Goal: Task Accomplishment & Management: Complete application form

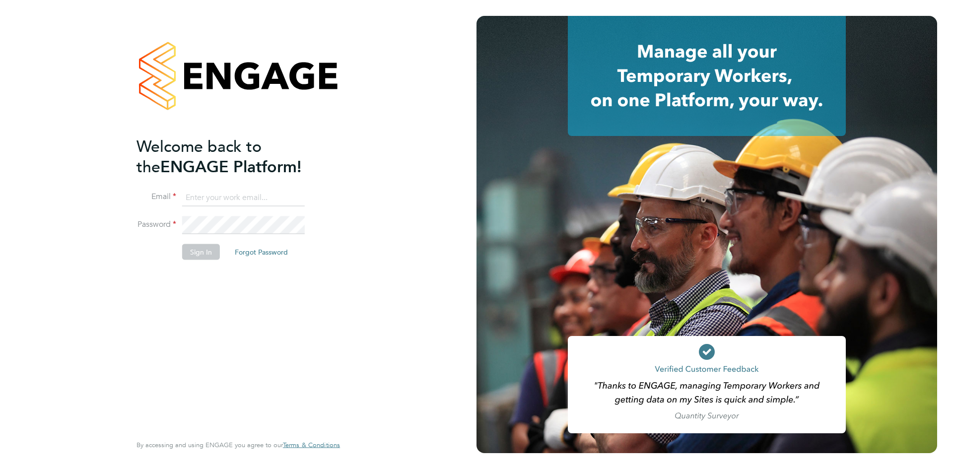
type input "[PERSON_NAME][EMAIL_ADDRESS][PERSON_NAME][DOMAIN_NAME]"
click at [205, 255] on button "Sign In" at bounding box center [201, 252] width 38 height 16
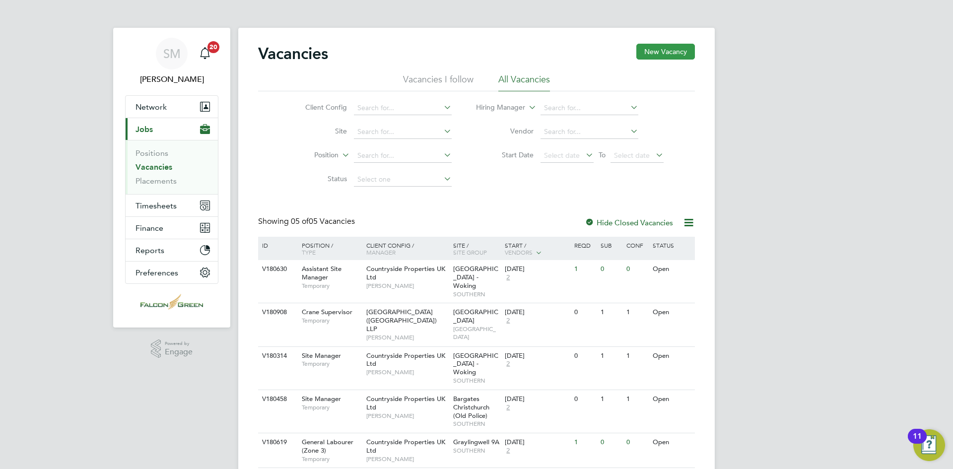
click at [680, 55] on button "New Vacancy" at bounding box center [665, 52] width 59 height 16
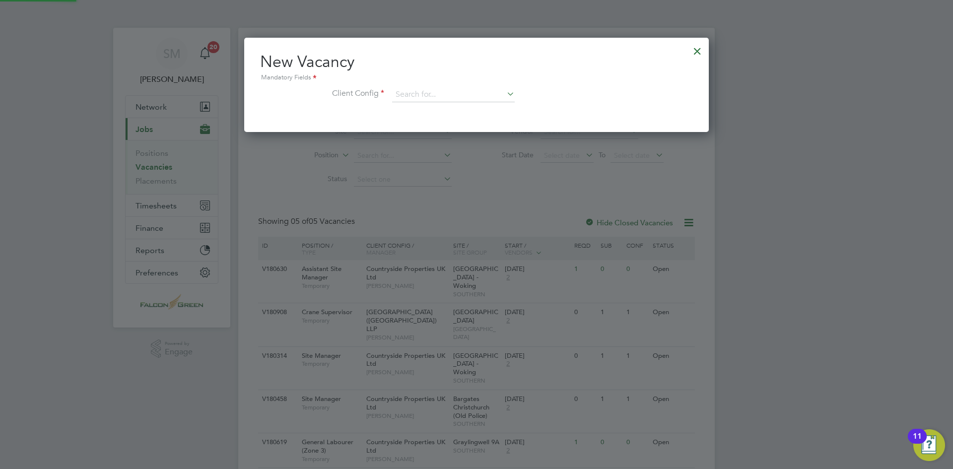
scroll to position [94, 465]
click at [696, 52] on div at bounding box center [698, 49] width 18 height 18
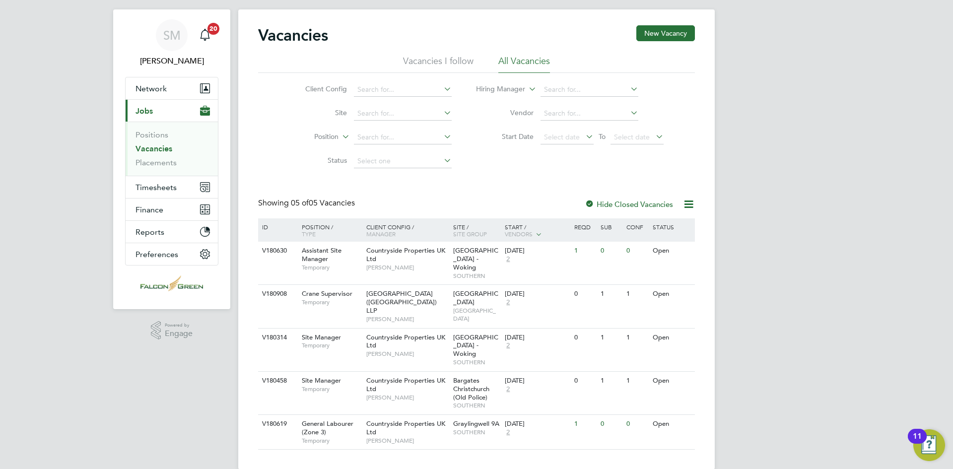
scroll to position [0, 0]
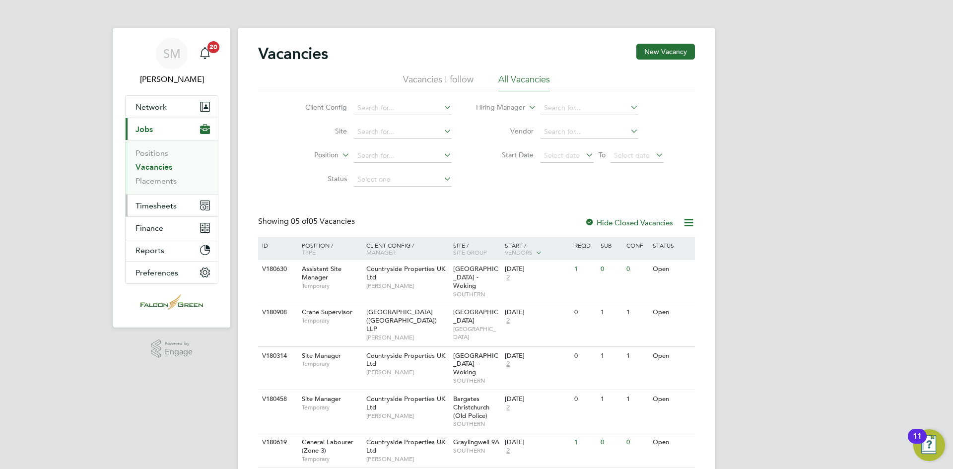
click at [158, 200] on button "Timesheets" at bounding box center [172, 206] width 92 height 22
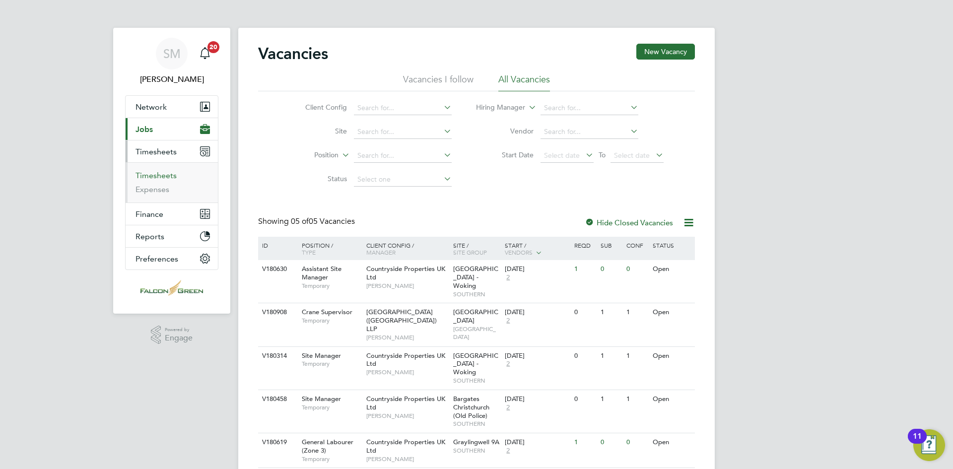
click at [168, 175] on link "Timesheets" at bounding box center [156, 175] width 41 height 9
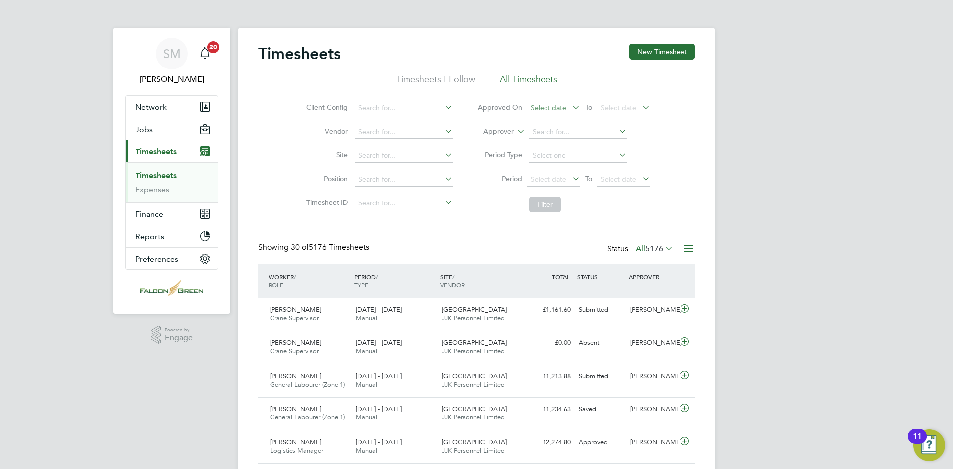
click at [544, 108] on span "Select date" at bounding box center [549, 107] width 36 height 9
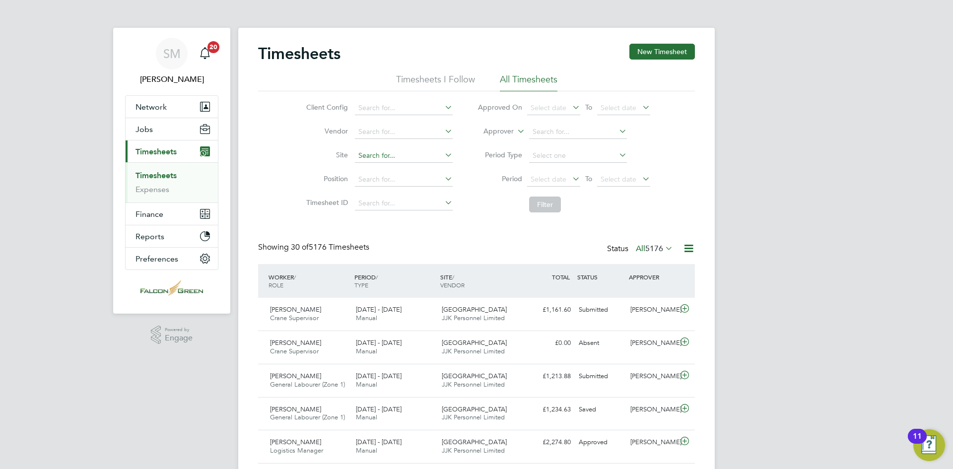
click at [378, 153] on input at bounding box center [404, 156] width 98 height 14
click at [387, 179] on li "Allington Lane" at bounding box center [419, 182] width 130 height 13
type input "Allington Lane"
click at [556, 179] on span "Select date" at bounding box center [549, 179] width 36 height 9
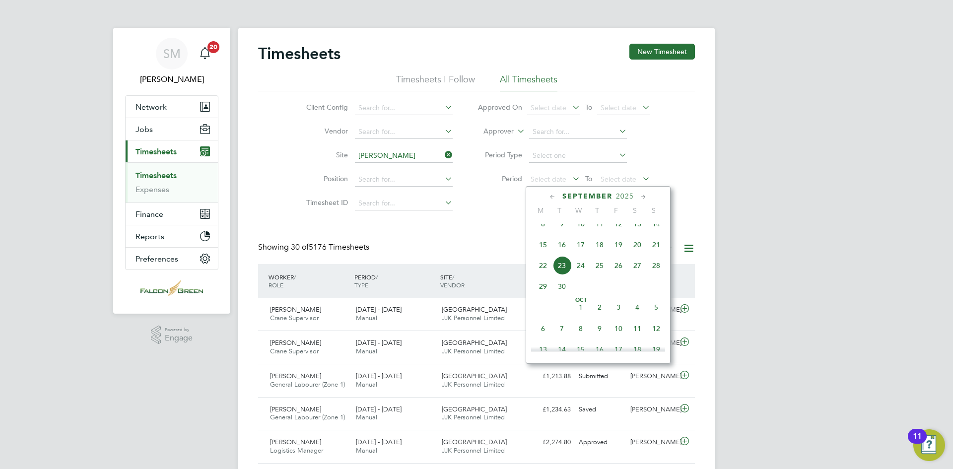
click at [548, 251] on span "15" at bounding box center [543, 244] width 19 height 19
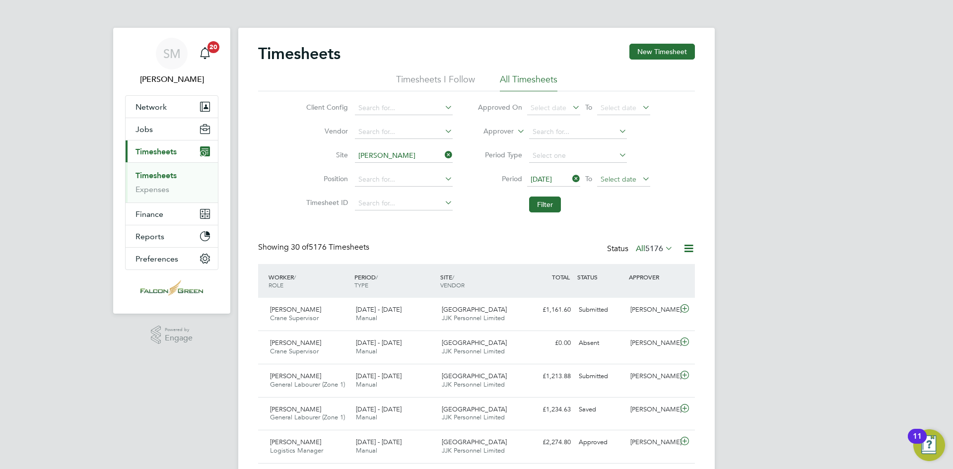
click at [630, 180] on span "Select date" at bounding box center [619, 179] width 36 height 9
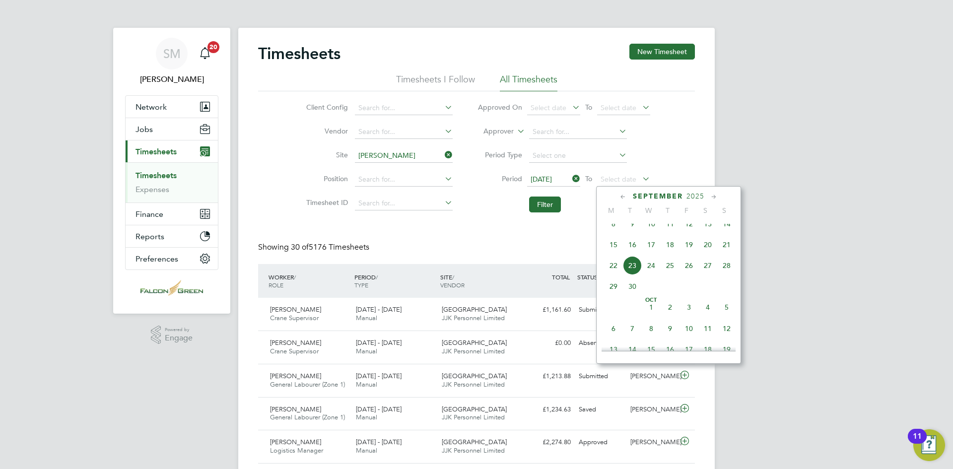
click at [725, 251] on span "21" at bounding box center [726, 244] width 19 height 19
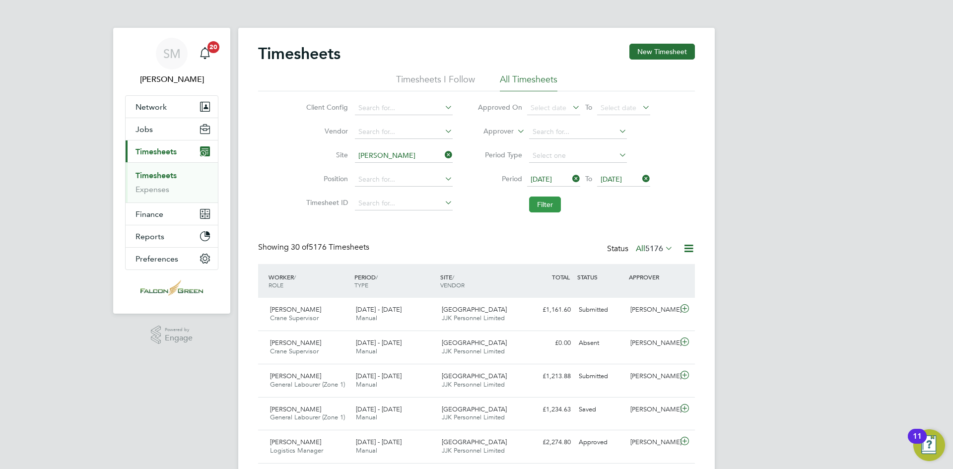
click at [555, 204] on button "Filter" at bounding box center [545, 205] width 32 height 16
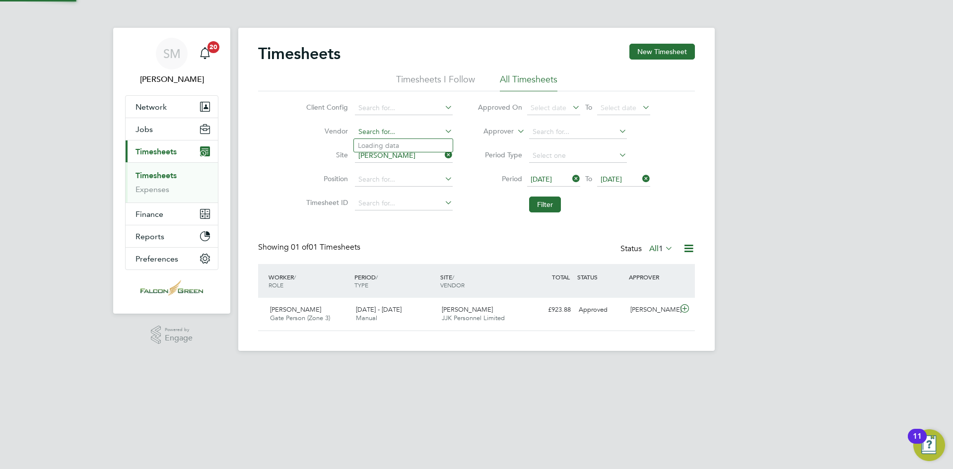
click at [385, 132] on input at bounding box center [404, 132] width 98 height 14
click at [369, 177] on input at bounding box center [404, 180] width 98 height 14
type input "cleaner"
click at [655, 54] on button "New Timesheet" at bounding box center [662, 52] width 66 height 16
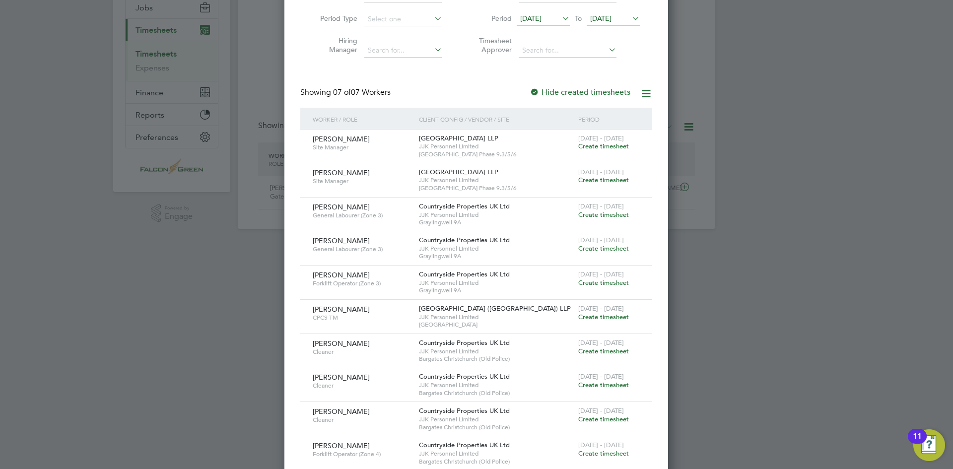
scroll to position [143, 0]
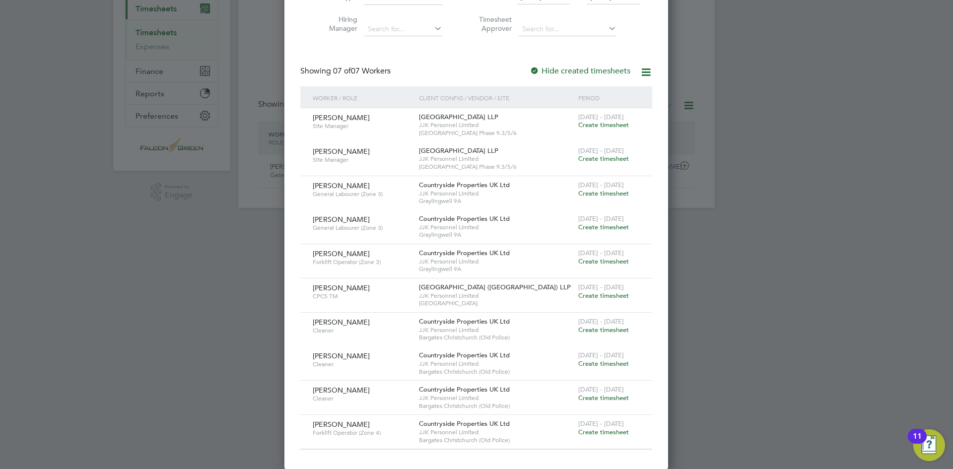
drag, startPoint x: 369, startPoint y: 388, endPoint x: 311, endPoint y: 388, distance: 58.1
click at [311, 388] on div "Mariah Alexander Cleaner" at bounding box center [363, 394] width 106 height 27
copy span "Mariah Alexander"
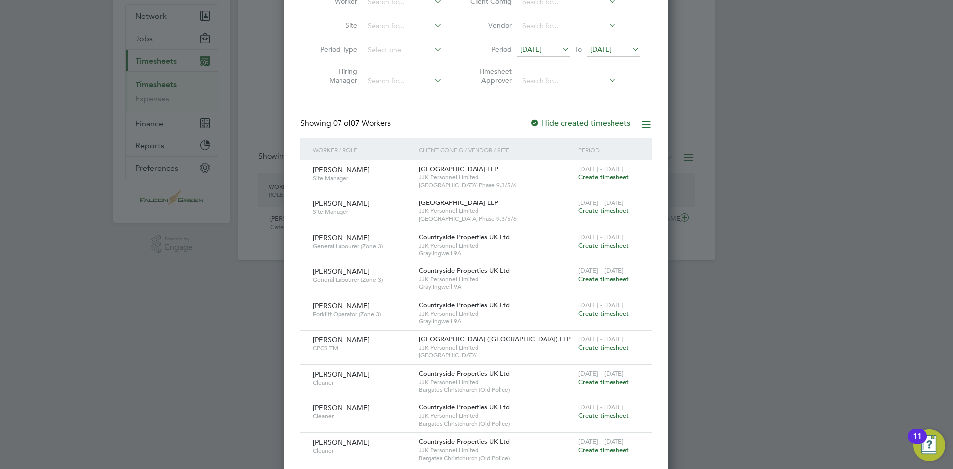
scroll to position [0, 0]
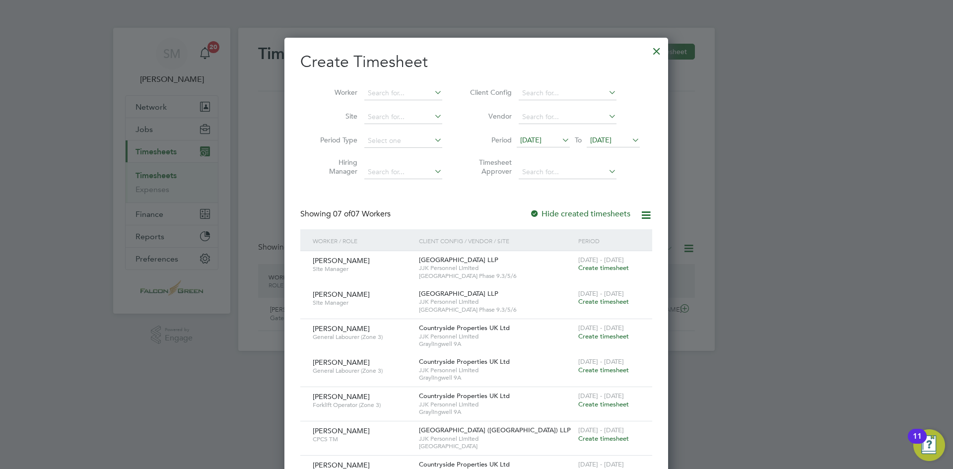
click at [542, 133] on li "Period 09 Sep 2025 To 16 Sep 2025" at bounding box center [554, 141] width 198 height 24
click at [542, 143] on span "09 Sep 2025" at bounding box center [530, 140] width 21 height 9
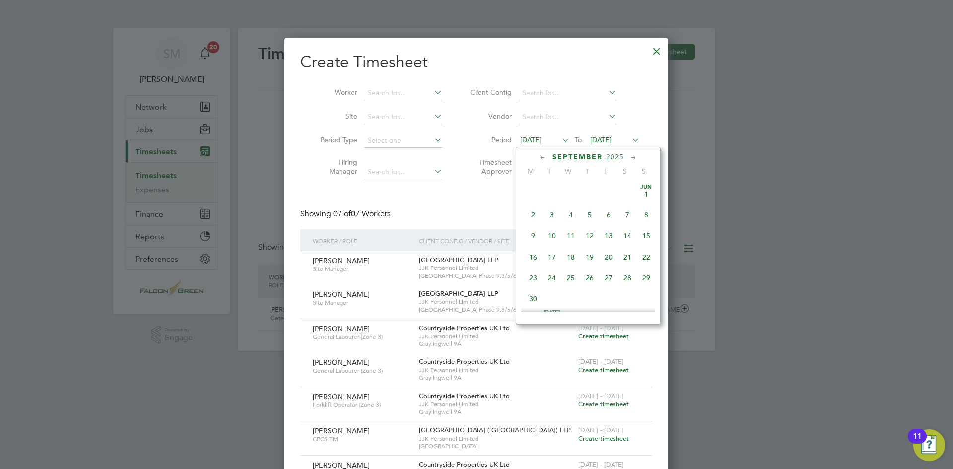
scroll to position [322, 0]
click at [531, 250] on span "15" at bounding box center [533, 248] width 19 height 19
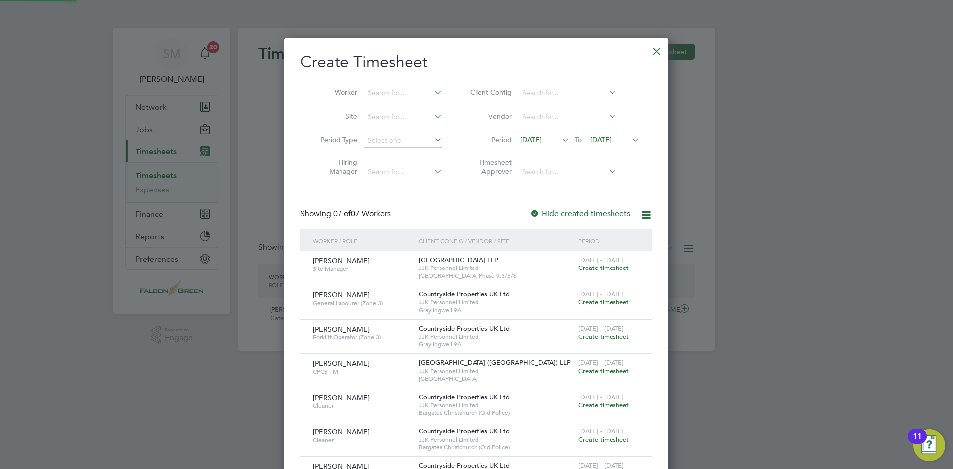
scroll to position [474, 384]
click at [608, 139] on span "16 Sep 2025" at bounding box center [600, 140] width 21 height 9
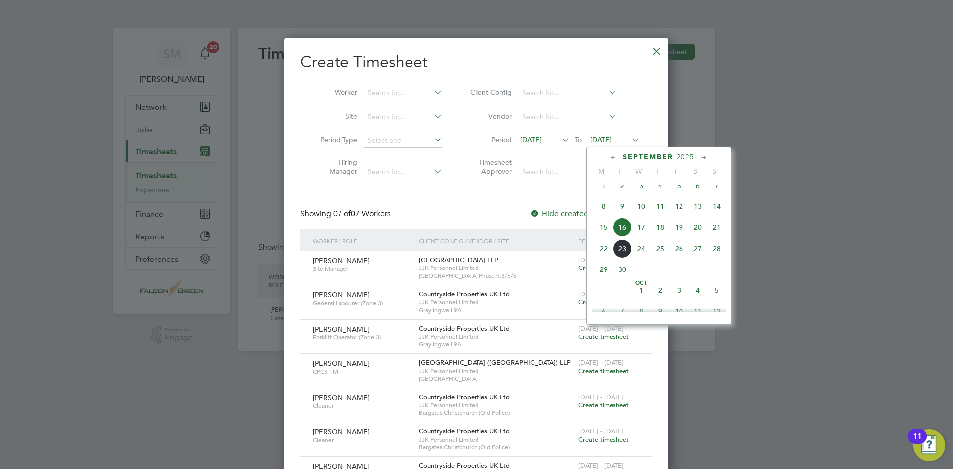
click at [723, 232] on span "21" at bounding box center [716, 227] width 19 height 19
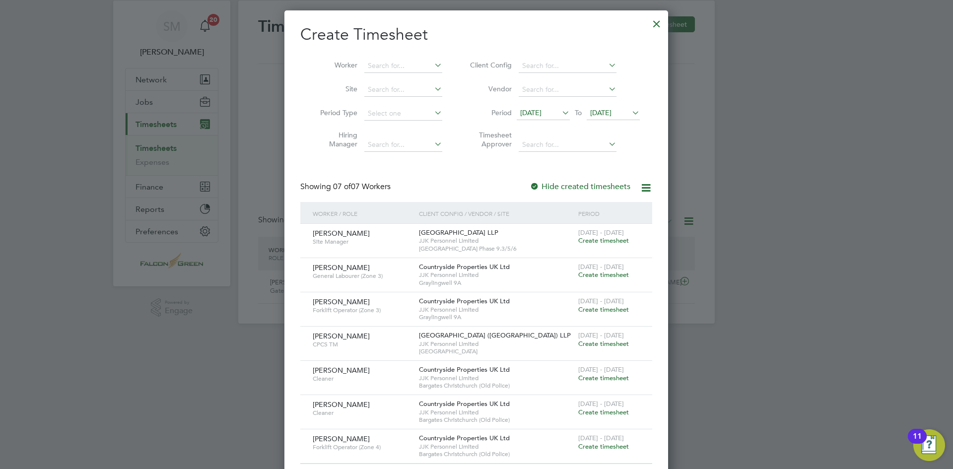
scroll to position [42, 0]
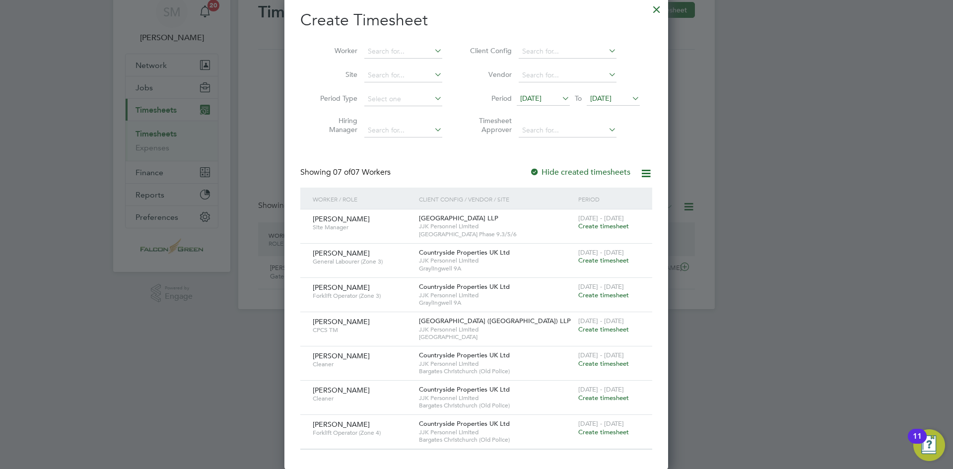
click at [607, 296] on span "Create timesheet" at bounding box center [603, 295] width 51 height 8
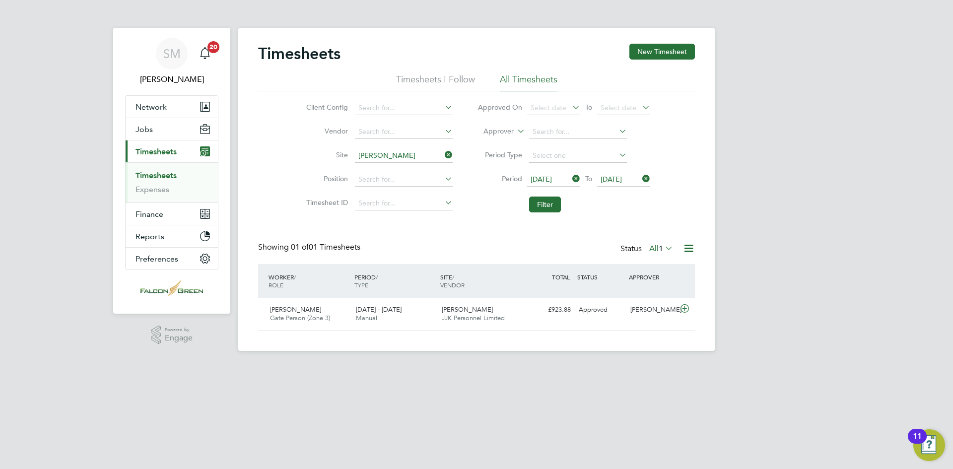
scroll to position [25, 86]
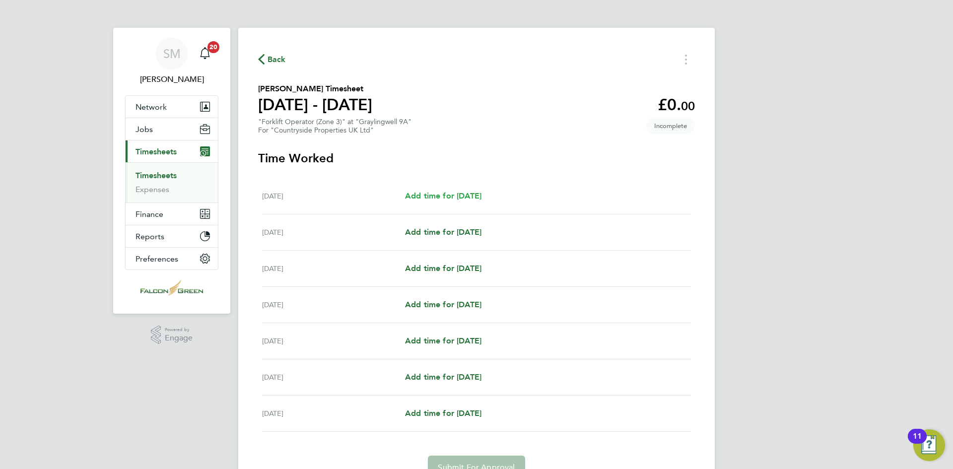
click at [482, 195] on span "Add time for Mon 15 Sep" at bounding box center [443, 195] width 76 height 9
select select "30"
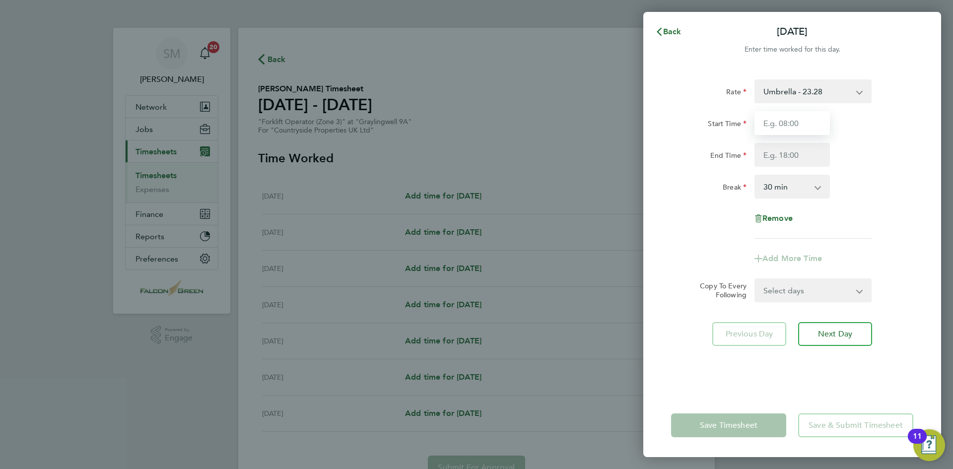
click at [775, 122] on input "Start Time" at bounding box center [792, 123] width 75 height 24
type input "07:30"
click at [777, 143] on input "End Time" at bounding box center [792, 155] width 75 height 24
type input "17:00"
click at [811, 298] on select "Select days Day Weekday (Mon-Fri) Weekend (Sat-Sun) Tuesday Wednesday Thursday …" at bounding box center [808, 290] width 104 height 22
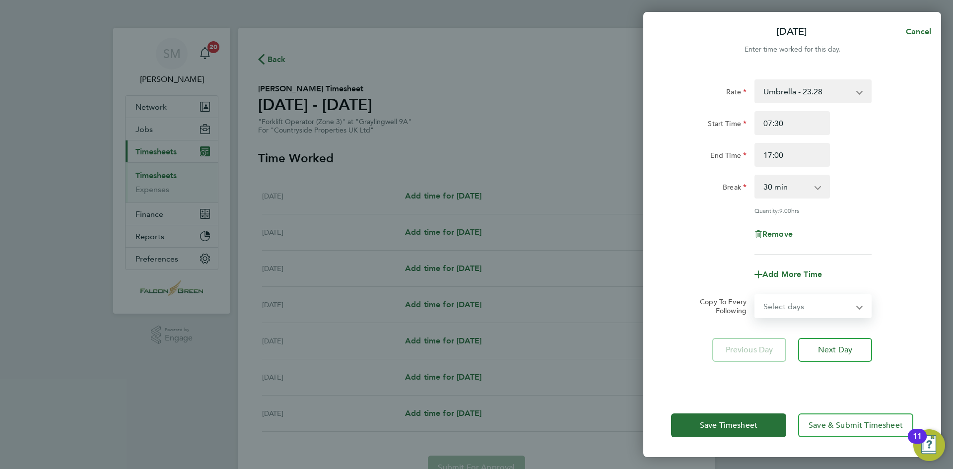
select select "WEEKDAY"
click at [756, 295] on select "Select days Day Weekday (Mon-Fri) Weekend (Sat-Sun) Tuesday Wednesday Thursday …" at bounding box center [808, 306] width 104 height 22
select select "2025-09-21"
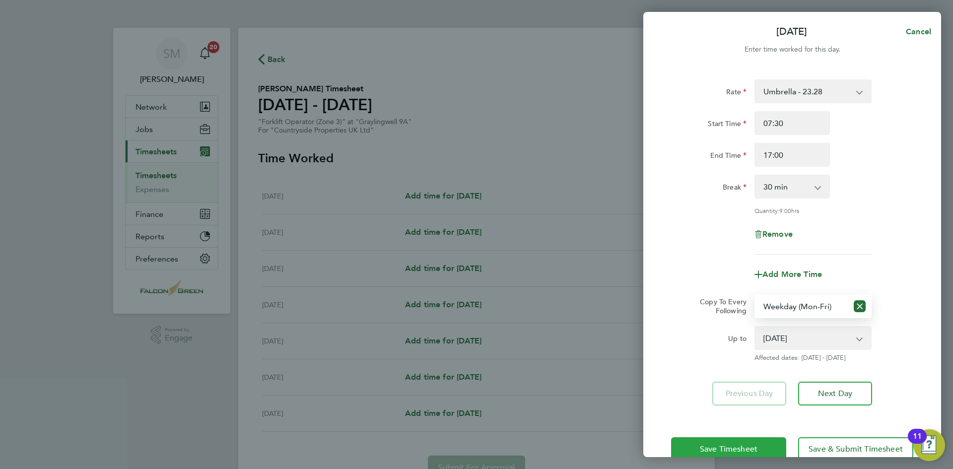
click at [706, 445] on span "Save Timesheet" at bounding box center [729, 449] width 58 height 10
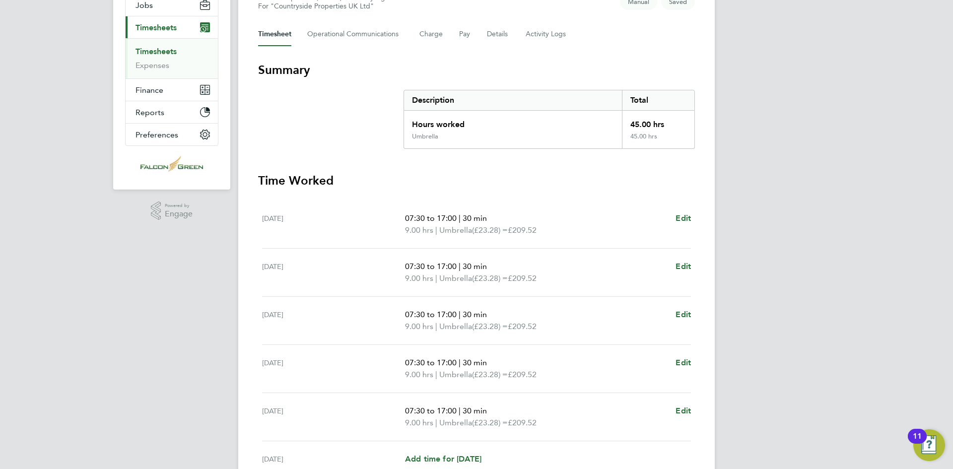
scroll to position [248, 0]
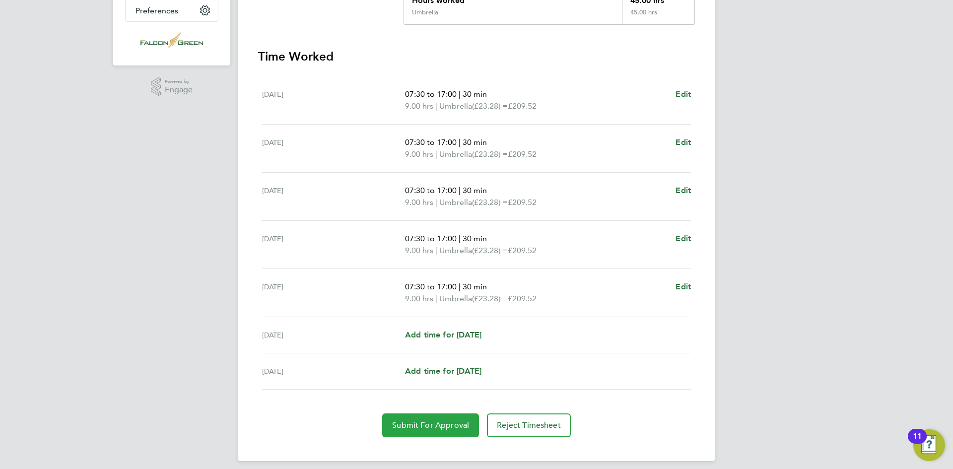
click at [452, 428] on span "Submit For Approval" at bounding box center [430, 425] width 77 height 10
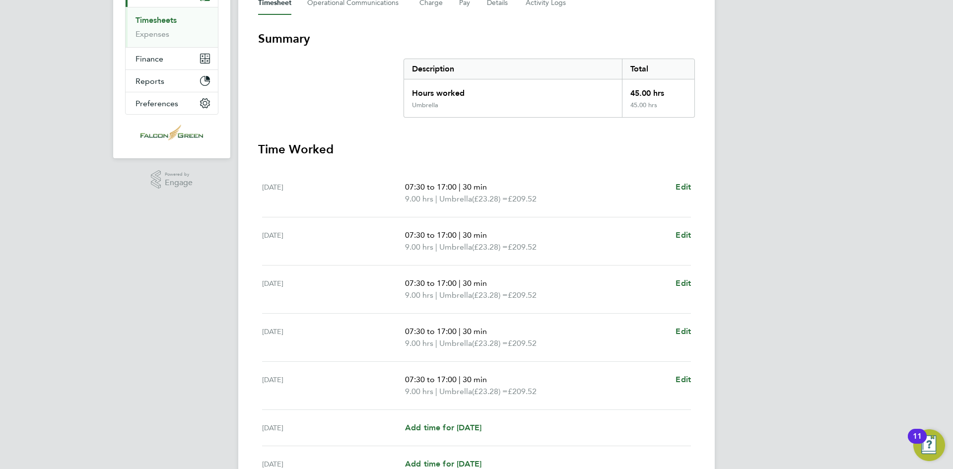
scroll to position [0, 0]
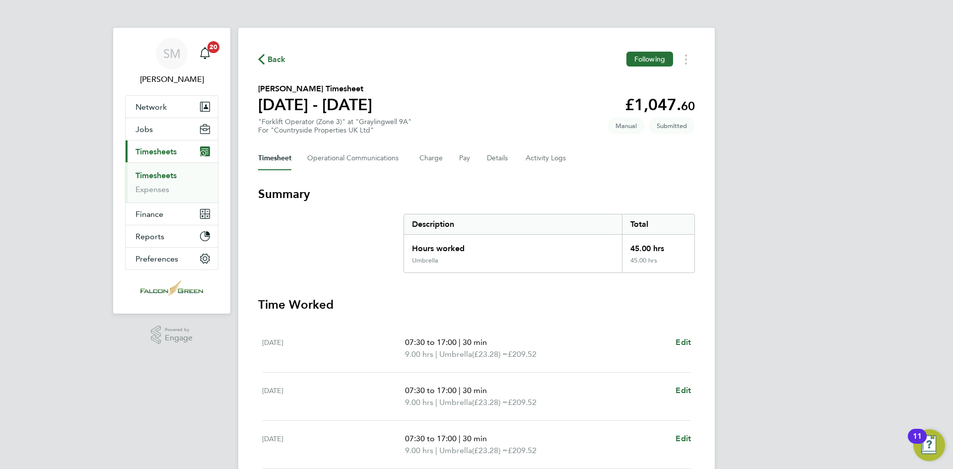
click at [163, 149] on span "Timesheets" at bounding box center [156, 151] width 41 height 9
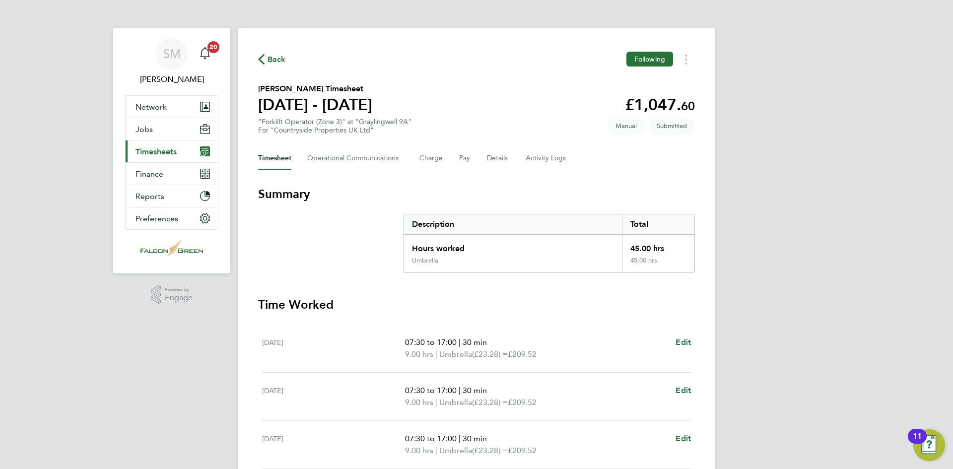
click at [161, 153] on span "Timesheets" at bounding box center [156, 151] width 41 height 9
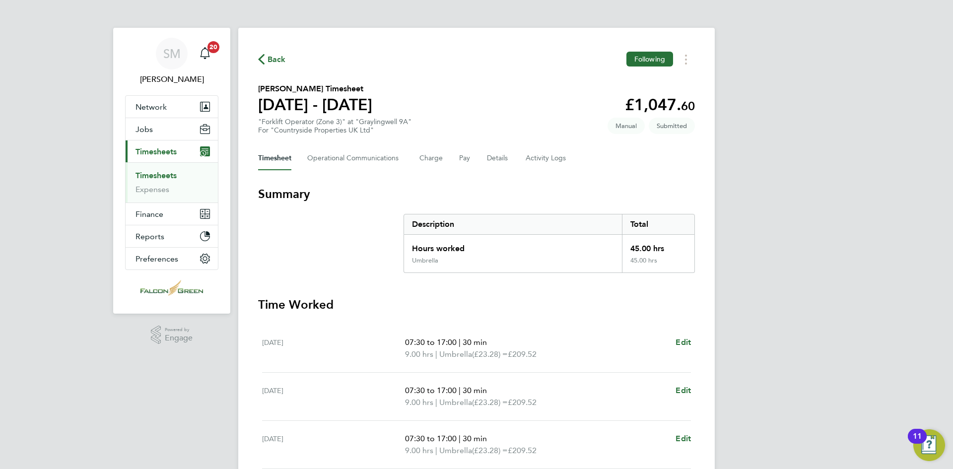
click at [158, 172] on link "Timesheets" at bounding box center [156, 175] width 41 height 9
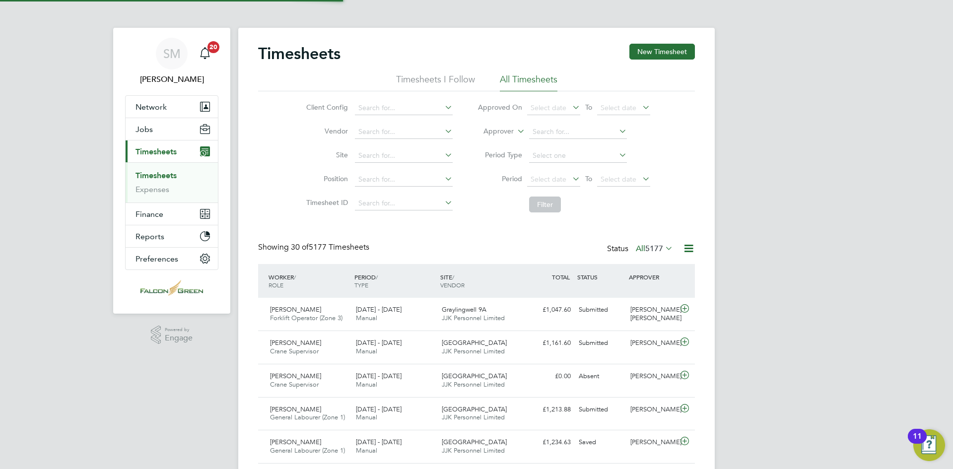
scroll to position [25, 86]
click at [561, 175] on span "Select date" at bounding box center [549, 179] width 36 height 9
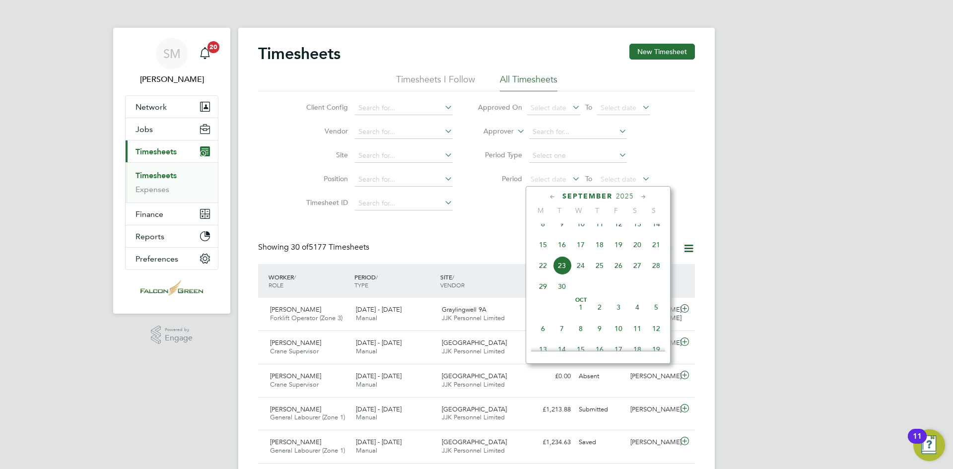
click at [537, 254] on span "15" at bounding box center [543, 244] width 19 height 19
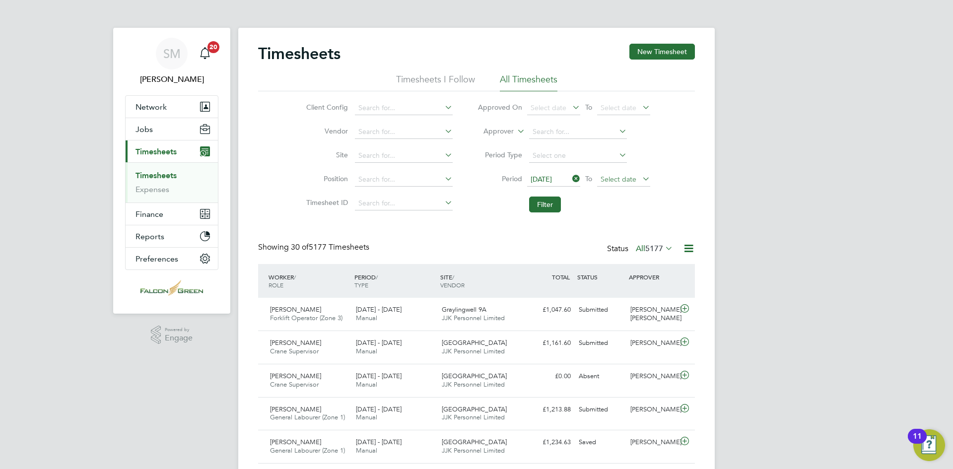
click at [622, 182] on span "Select date" at bounding box center [619, 179] width 36 height 9
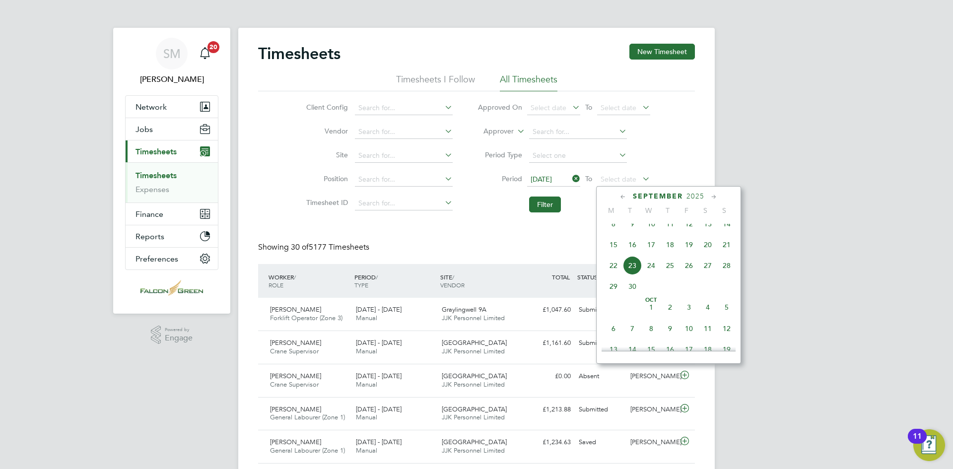
click at [724, 254] on span "21" at bounding box center [726, 244] width 19 height 19
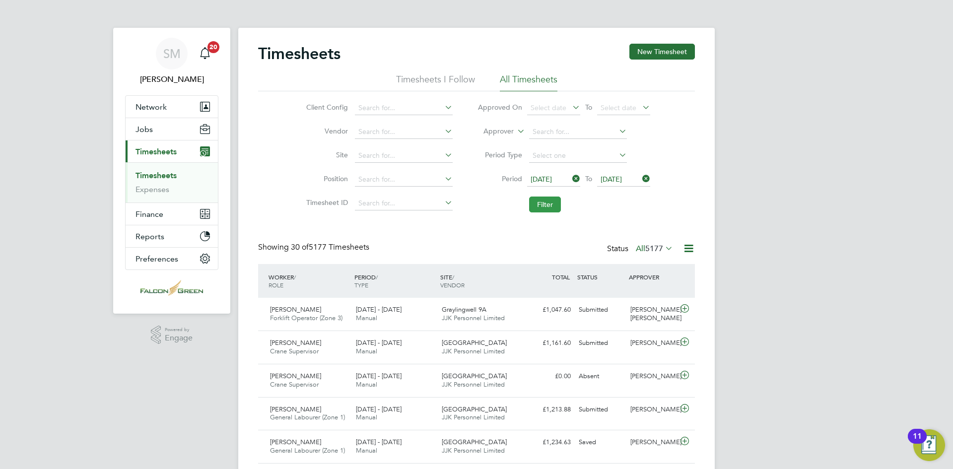
click at [546, 207] on button "Filter" at bounding box center [545, 205] width 32 height 16
click at [379, 156] on input at bounding box center [404, 156] width 98 height 14
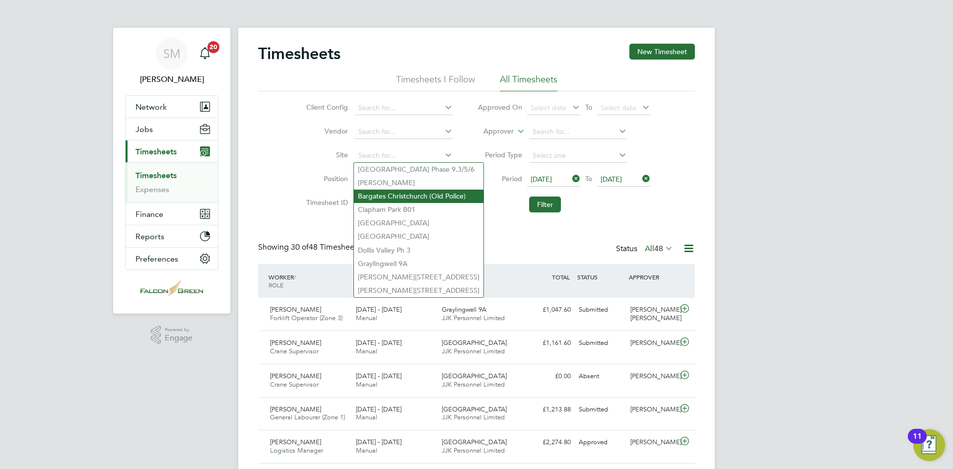
click at [405, 197] on li "Bargates Christchurch (Old Police)" at bounding box center [419, 196] width 130 height 13
type input "Bargates Christchurch (Old Police)"
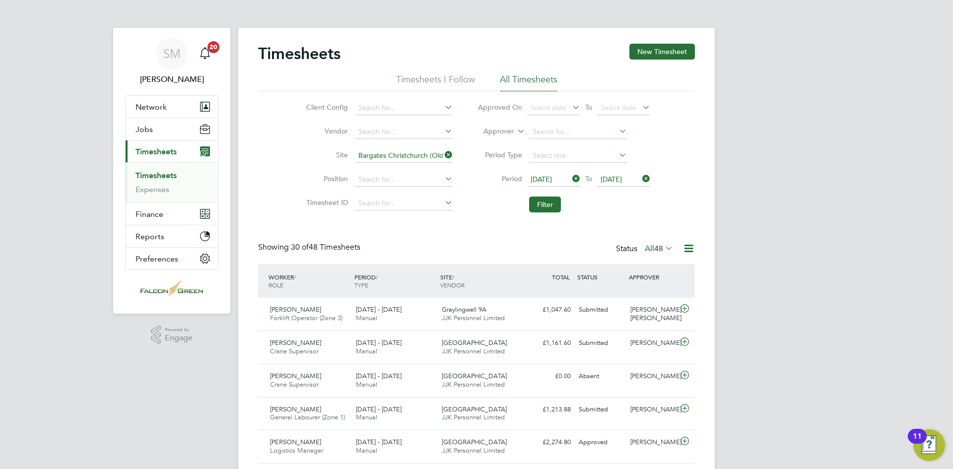
click at [563, 203] on li "Filter" at bounding box center [564, 205] width 198 height 26
click at [555, 205] on button "Filter" at bounding box center [545, 205] width 32 height 16
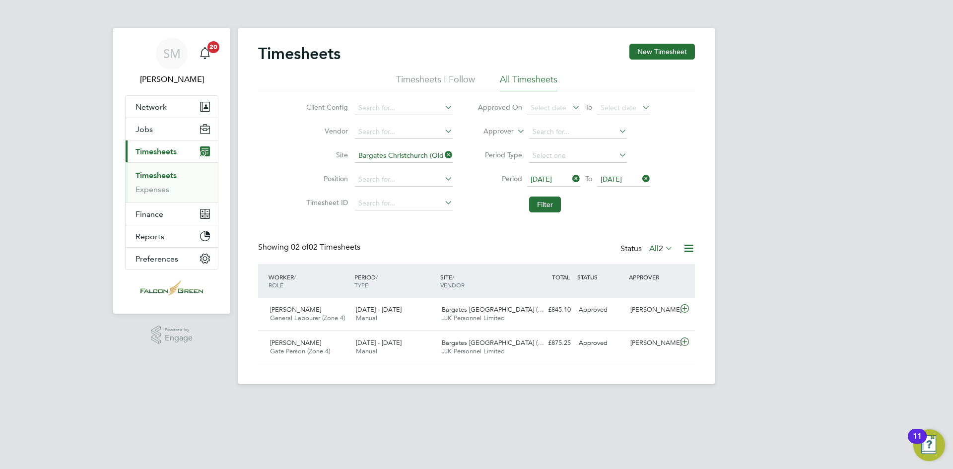
click at [657, 60] on div "Timesheets New Timesheet" at bounding box center [476, 59] width 437 height 30
click at [666, 49] on button "New Timesheet" at bounding box center [662, 52] width 66 height 16
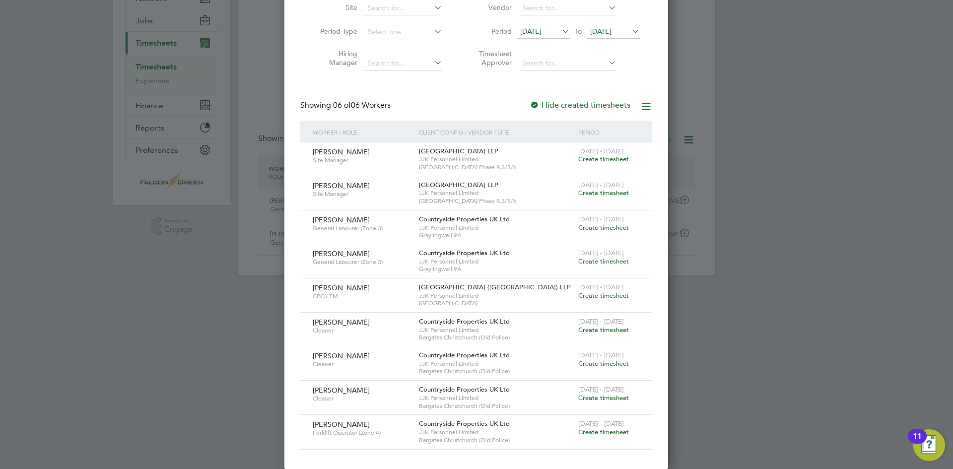
click at [601, 398] on span "Create timesheet" at bounding box center [603, 398] width 51 height 8
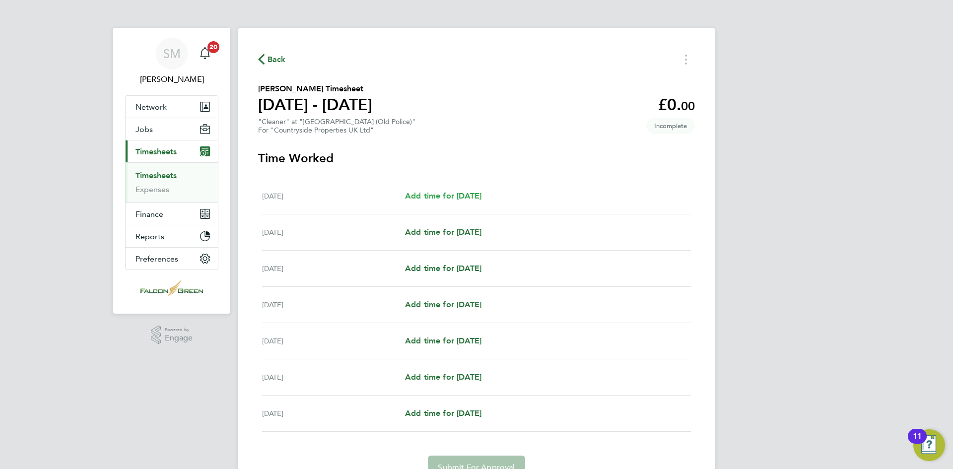
click at [458, 195] on span "Add time for Mon 15 Sep" at bounding box center [443, 195] width 76 height 9
select select "30"
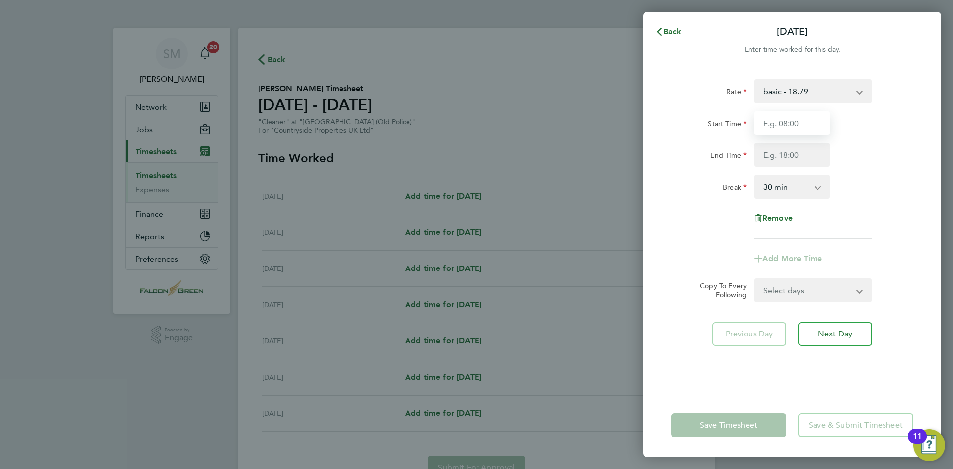
click at [791, 130] on input "Start Time" at bounding box center [792, 123] width 75 height 24
type input "14:00"
click at [796, 149] on input "End Time" at bounding box center [792, 155] width 75 height 24
type input "16:00"
click at [815, 184] on select "0 min 15 min 30 min 45 min 60 min 75 min 90 min" at bounding box center [787, 187] width 62 height 22
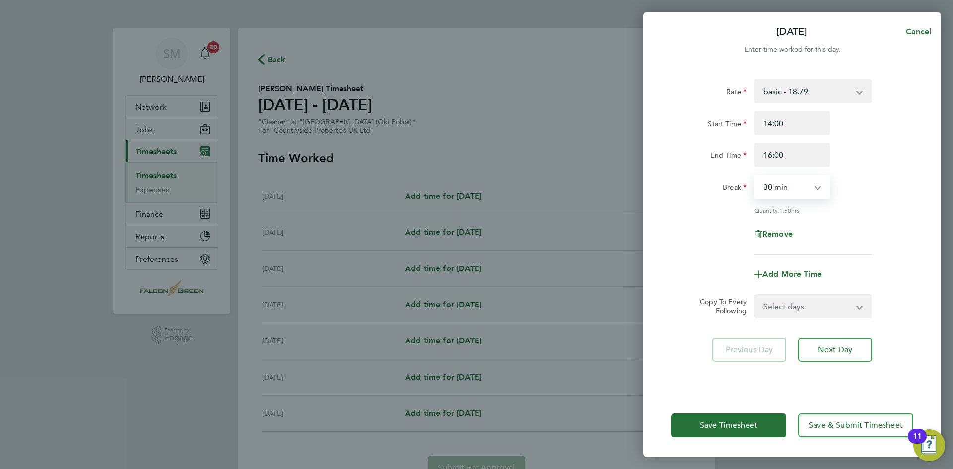
select select "0"
click at [756, 176] on select "0 min 15 min 30 min 45 min 60 min 75 min 90 min" at bounding box center [787, 187] width 62 height 22
click at [836, 349] on span "Next Day" at bounding box center [835, 350] width 34 height 10
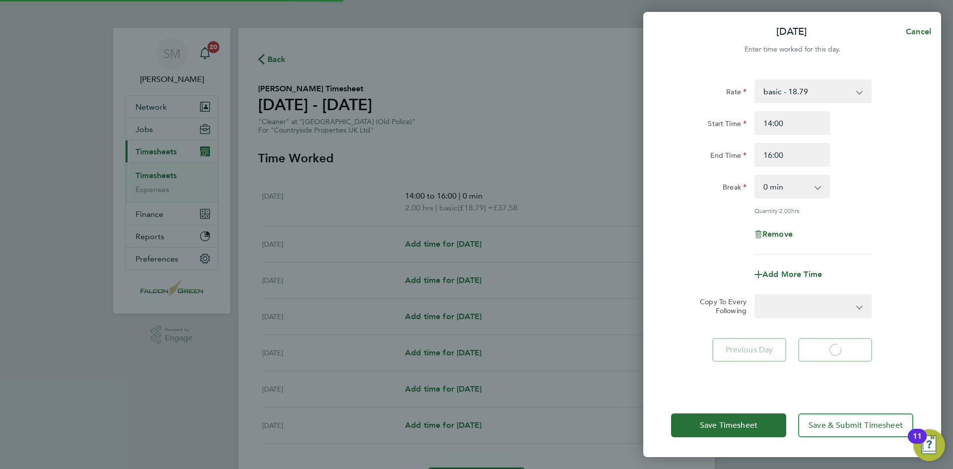
select select "30"
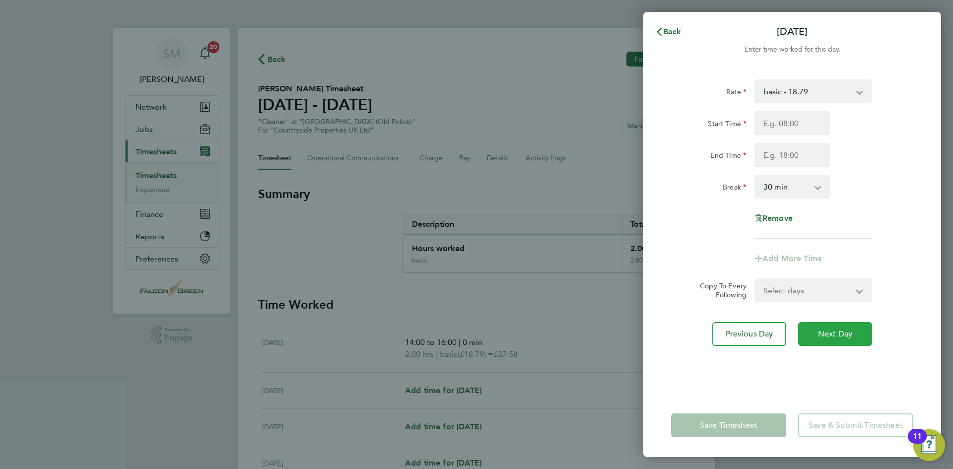
click at [825, 333] on span "Next Day" at bounding box center [835, 334] width 34 height 10
select select "30"
click at [790, 119] on input "Start Time" at bounding box center [792, 123] width 75 height 24
type input "14:00"
click at [800, 155] on input "End Time" at bounding box center [792, 155] width 75 height 24
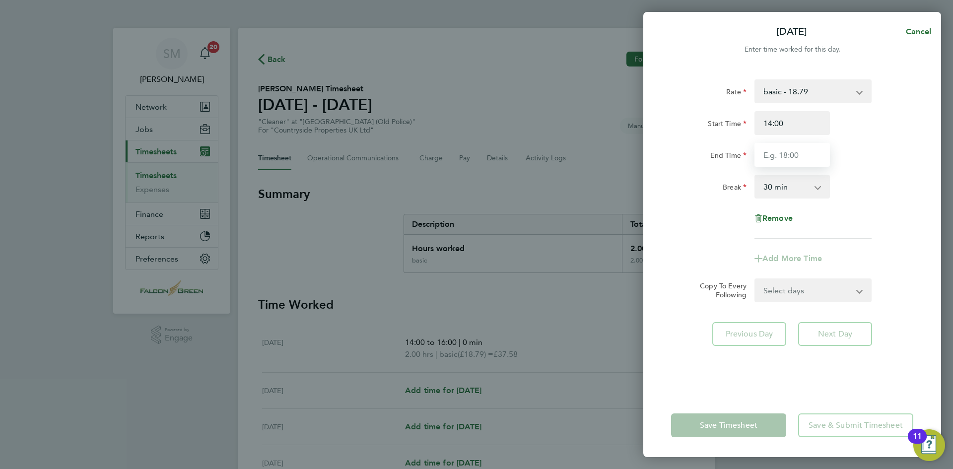
type input "16:00"
click at [804, 187] on select "0 min 15 min 30 min 45 min 60 min 75 min 90 min" at bounding box center [787, 187] width 62 height 22
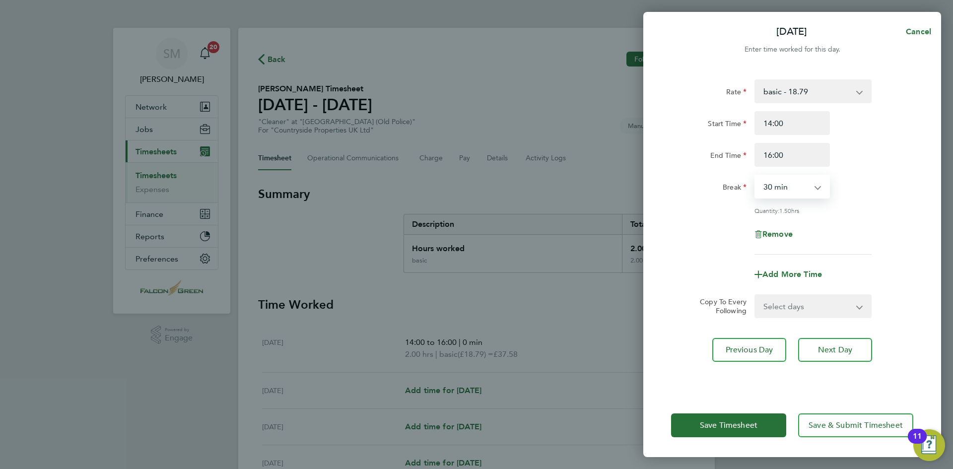
select select "0"
click at [756, 176] on select "0 min 15 min 30 min 45 min 60 min 75 min 90 min" at bounding box center [787, 187] width 62 height 22
click at [838, 351] on span "Next Day" at bounding box center [835, 350] width 34 height 10
select select "30"
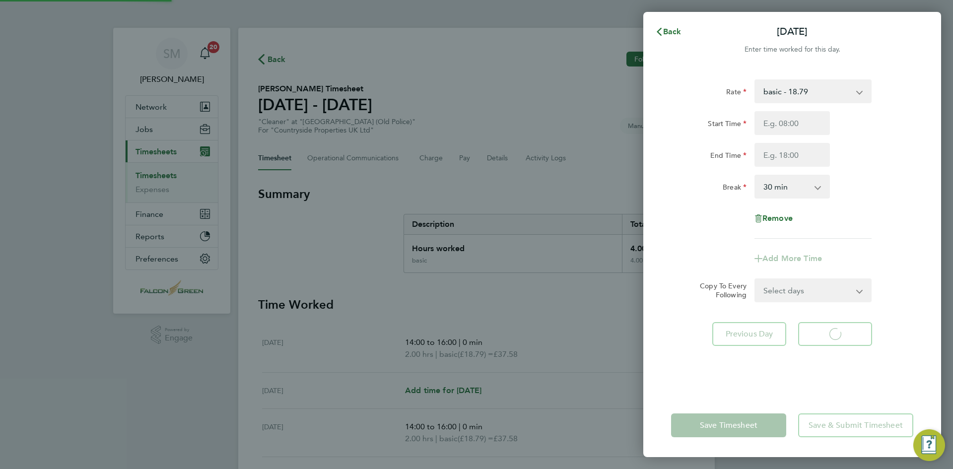
select select "30"
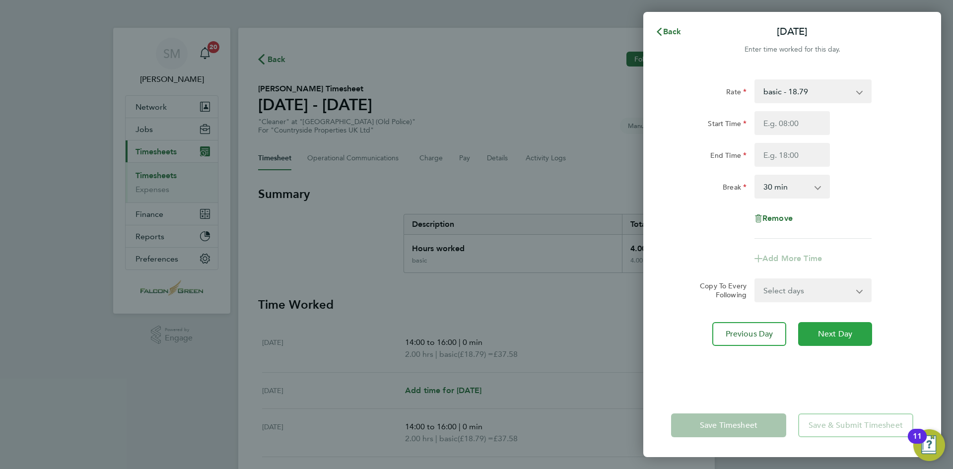
click at [838, 328] on button "Next Day" at bounding box center [835, 334] width 74 height 24
select select "30"
click at [777, 122] on input "Start Time" at bounding box center [792, 123] width 75 height 24
type input "14:00"
click at [798, 148] on input "End Time" at bounding box center [792, 155] width 75 height 24
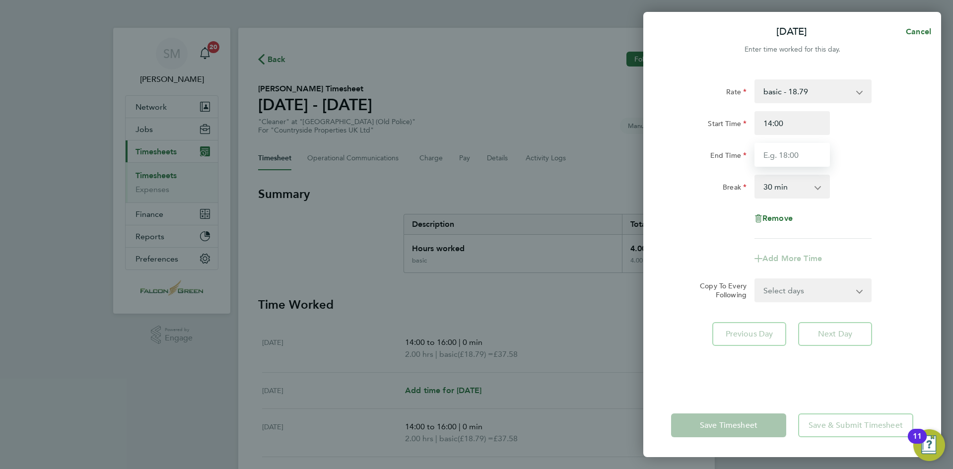
type input "16:00"
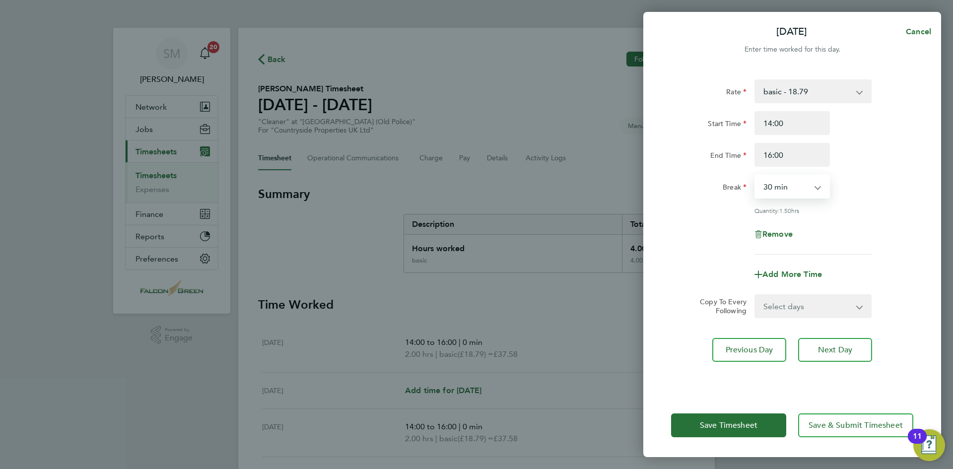
click at [804, 185] on select "0 min 15 min 30 min 45 min 60 min 75 min 90 min" at bounding box center [787, 187] width 62 height 22
select select "0"
click at [756, 176] on select "0 min 15 min 30 min 45 min 60 min 75 min 90 min" at bounding box center [787, 187] width 62 height 22
click at [830, 343] on button "Next Day" at bounding box center [835, 350] width 74 height 24
select select "30"
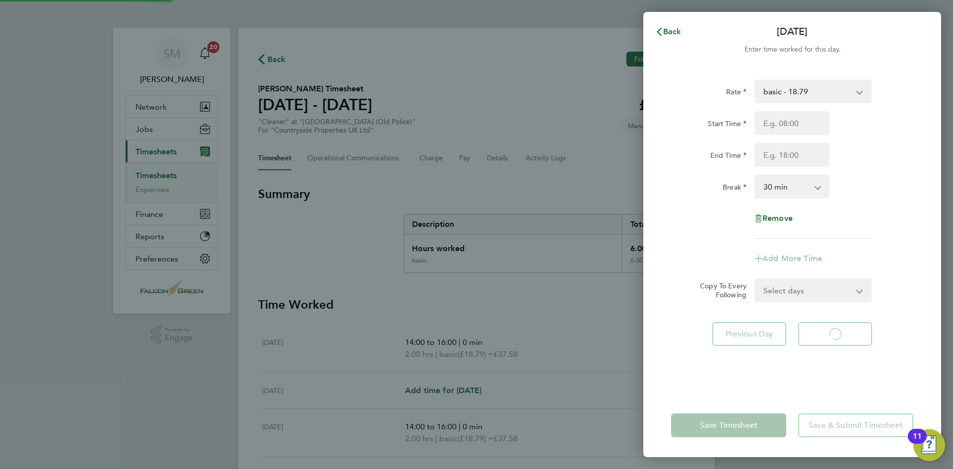
select select "30"
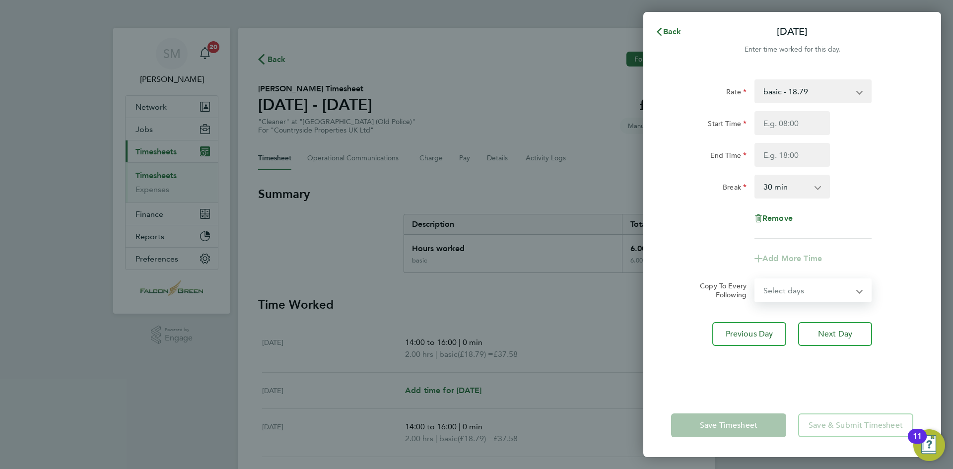
click at [827, 289] on select "Select days Sunday" at bounding box center [808, 290] width 104 height 22
click at [747, 373] on div "Rate basic - 18.79 Cleaner - 18.88 Start Time End Time Break 0 min 15 min 30 mi…" at bounding box center [792, 231] width 298 height 326
click at [677, 29] on span "Back" at bounding box center [672, 31] width 18 height 9
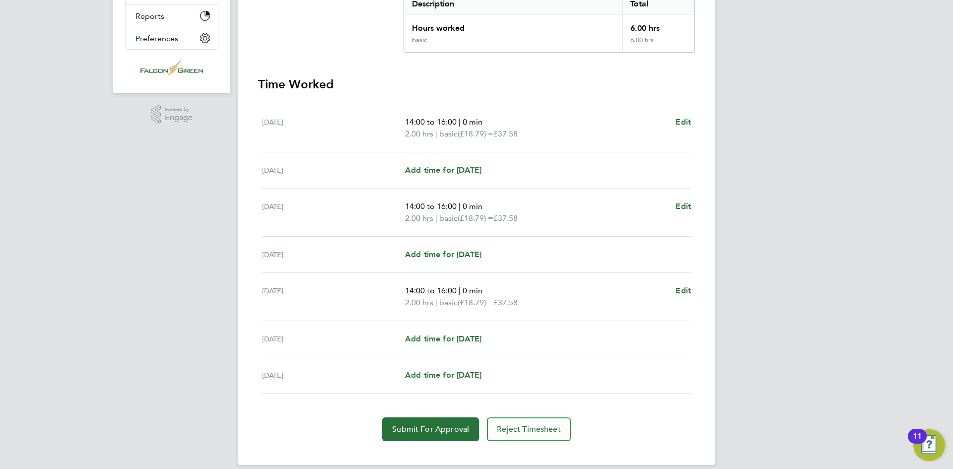
scroll to position [232, 0]
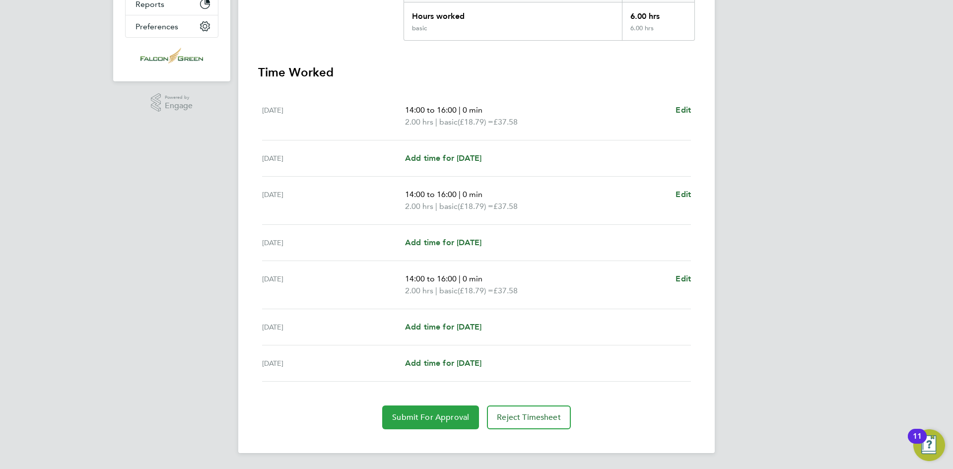
click at [450, 418] on span "Submit For Approval" at bounding box center [430, 418] width 77 height 10
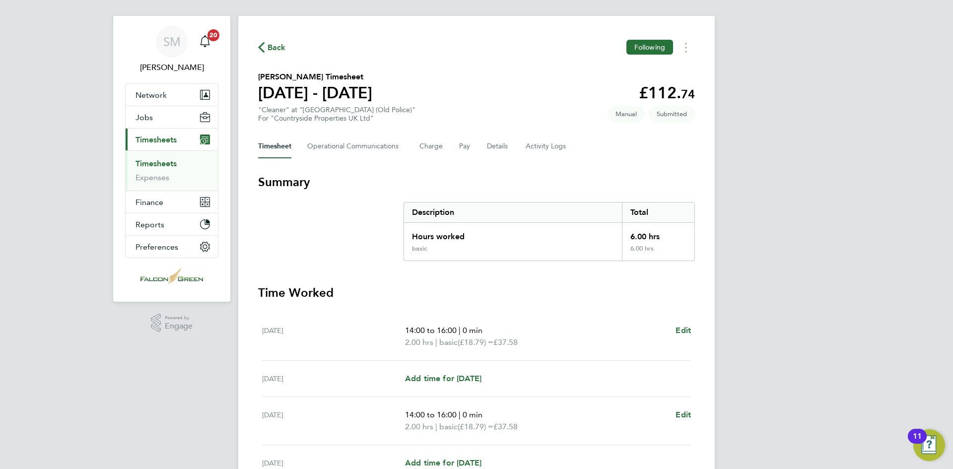
scroll to position [0, 0]
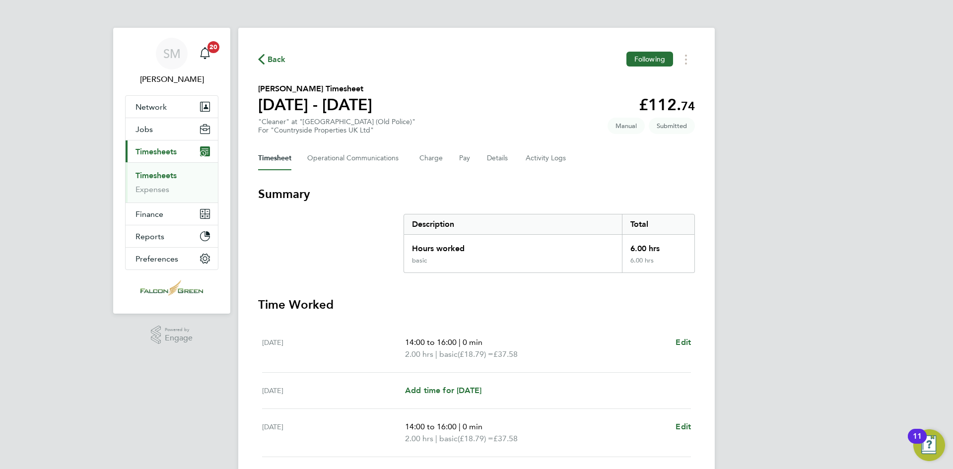
click at [158, 174] on link "Timesheets" at bounding box center [156, 175] width 41 height 9
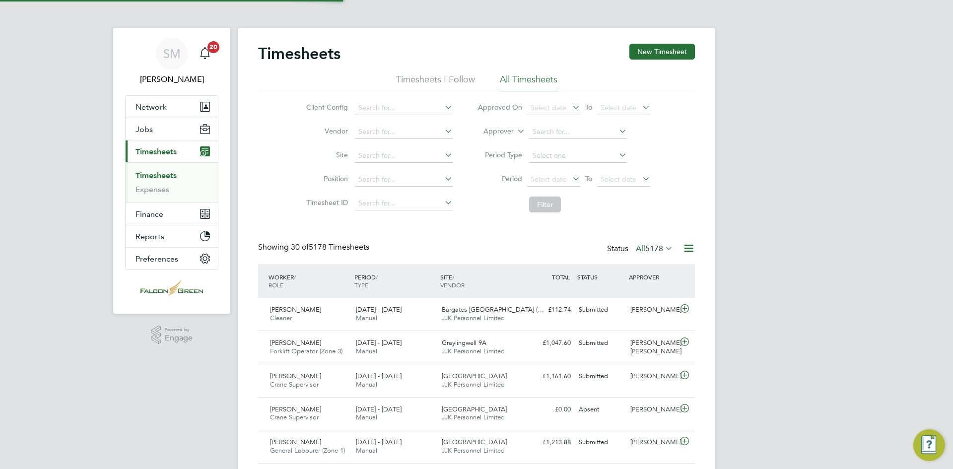
scroll to position [25, 86]
click at [678, 55] on button "New Timesheet" at bounding box center [662, 52] width 66 height 16
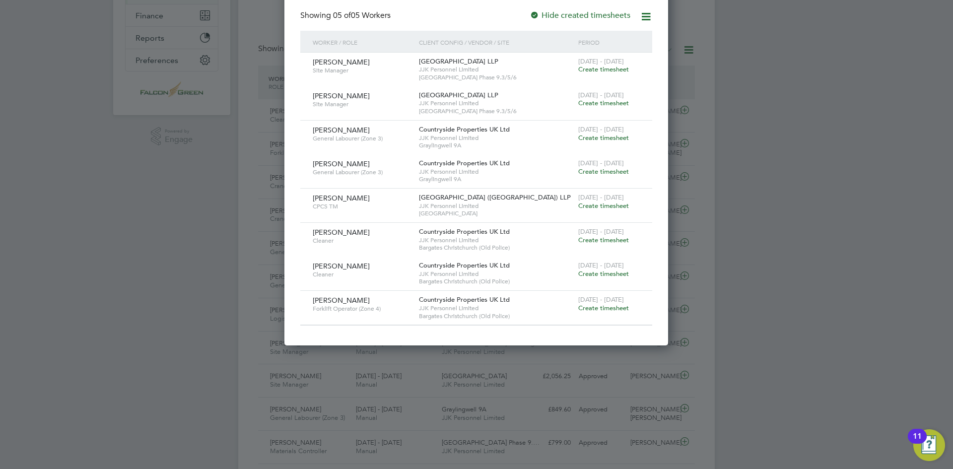
click at [593, 308] on span "Create timesheet" at bounding box center [603, 308] width 51 height 8
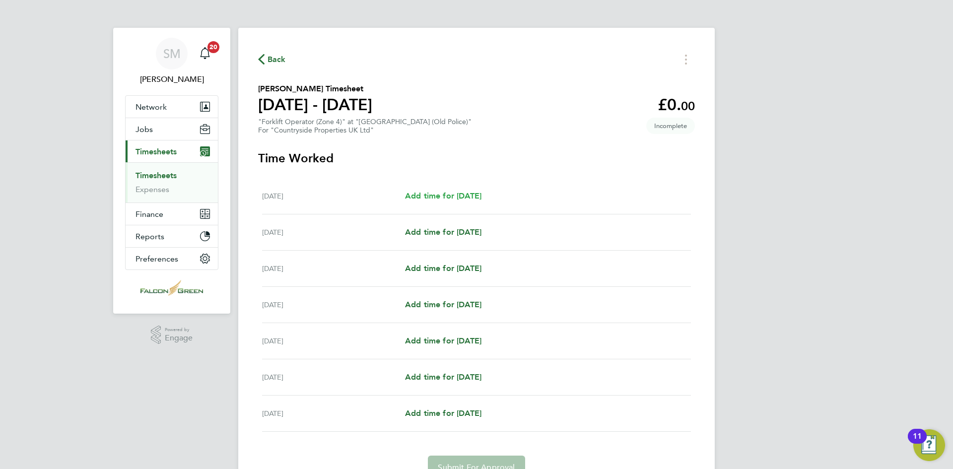
click at [482, 197] on span "Add time for Mon 15 Sep" at bounding box center [443, 195] width 76 height 9
select select "30"
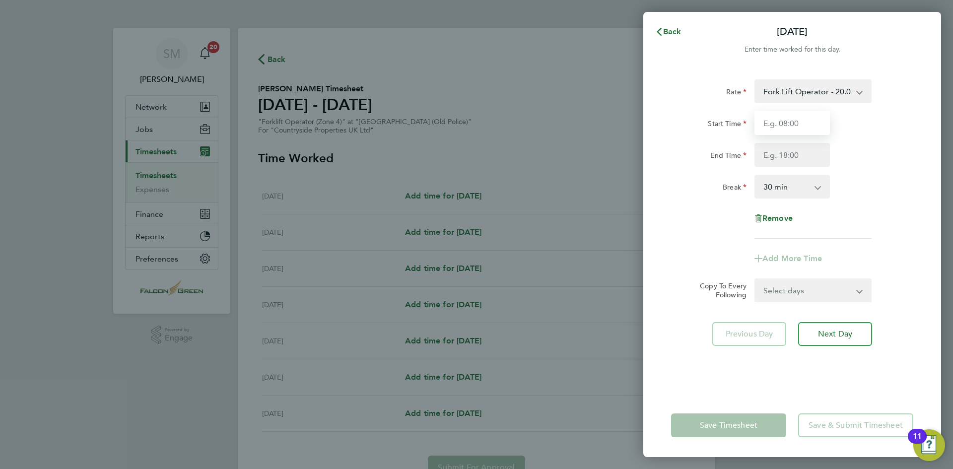
click at [776, 122] on input "Start Time" at bounding box center [792, 123] width 75 height 24
type input "07:30"
click at [797, 149] on input "End Time" at bounding box center [792, 155] width 75 height 24
type input "17:00"
click at [781, 297] on select "Select days Day Weekday (Mon-Fri) Weekend (Sat-Sun) Tuesday Wednesday Thursday …" at bounding box center [808, 290] width 104 height 22
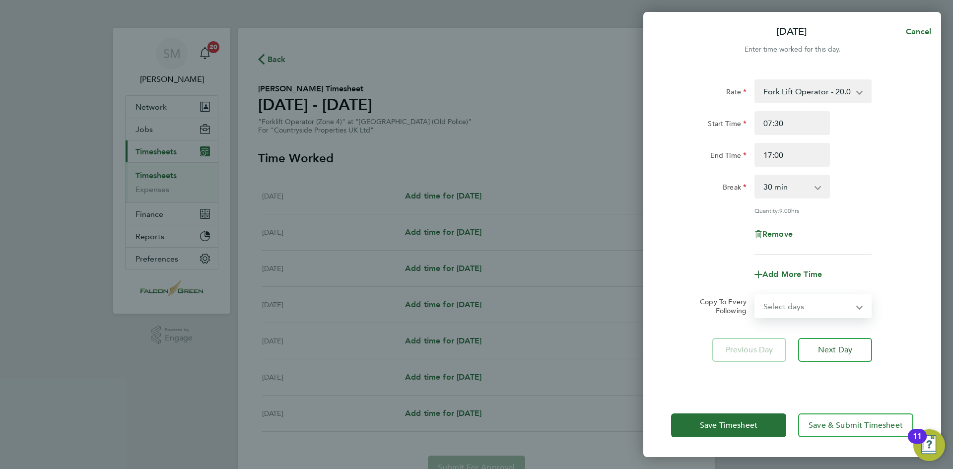
select select "WEEKDAY"
click at [756, 295] on select "Select days Day Weekday (Mon-Fri) Weekend (Sat-Sun) Tuesday Wednesday Thursday …" at bounding box center [808, 306] width 104 height 22
select select "2025-09-21"
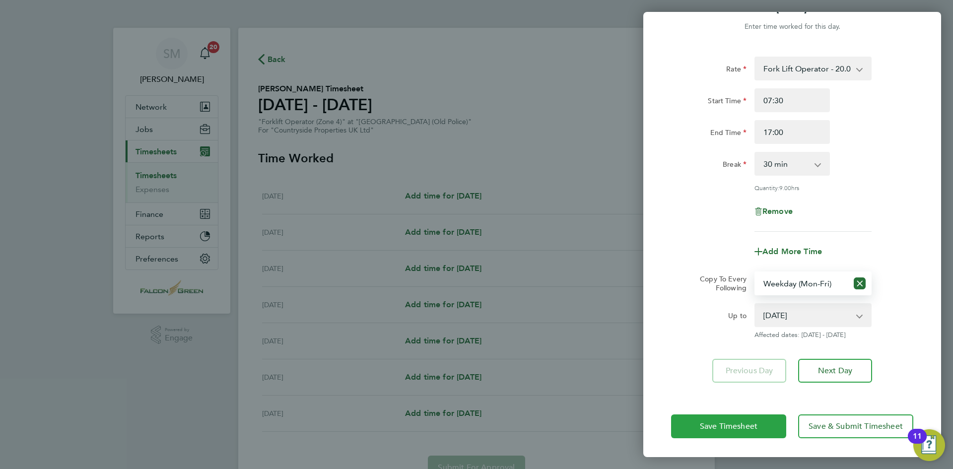
click at [756, 425] on span "Save Timesheet" at bounding box center [729, 426] width 58 height 10
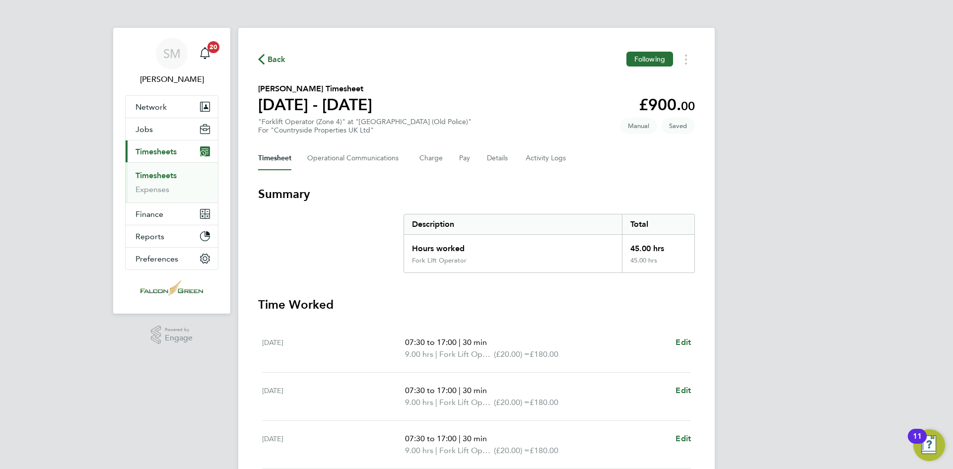
click at [154, 174] on link "Timesheets" at bounding box center [156, 175] width 41 height 9
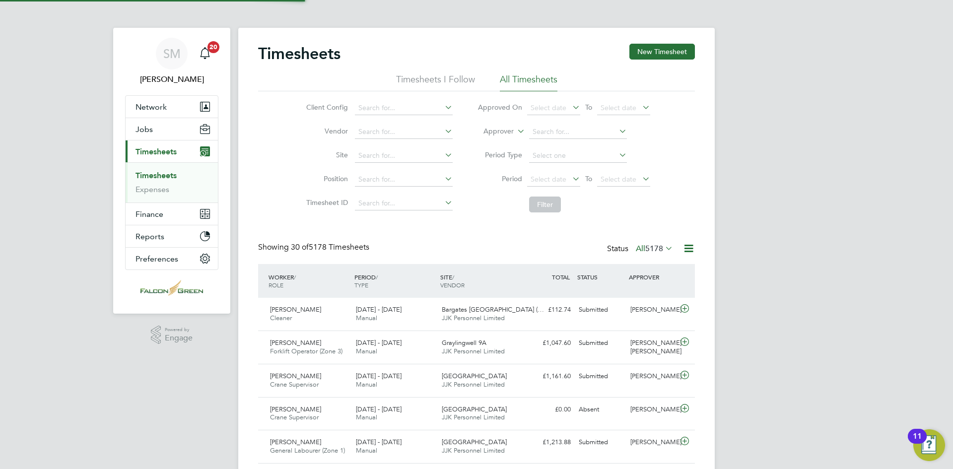
scroll to position [25, 86]
click at [398, 155] on input at bounding box center [404, 156] width 98 height 14
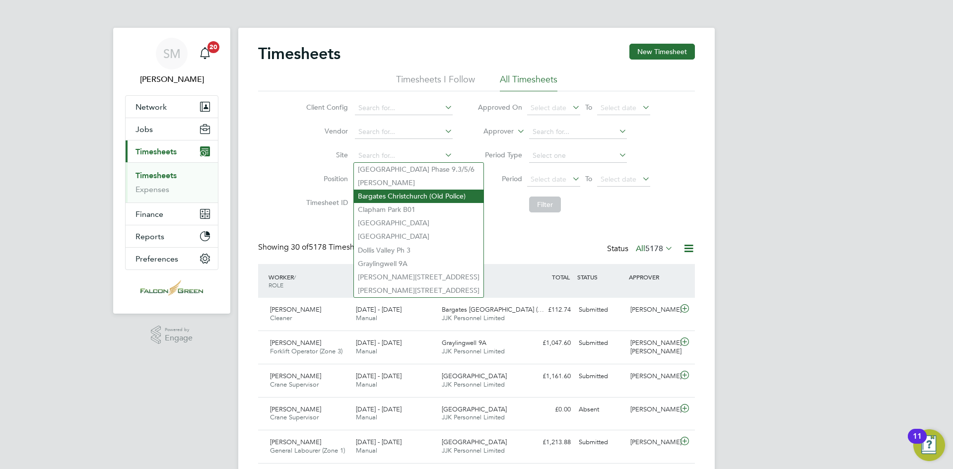
click at [419, 196] on li "Bargates Christchurch (Old Police)" at bounding box center [419, 196] width 130 height 13
type input "Bargates Christchurch (Old Police)"
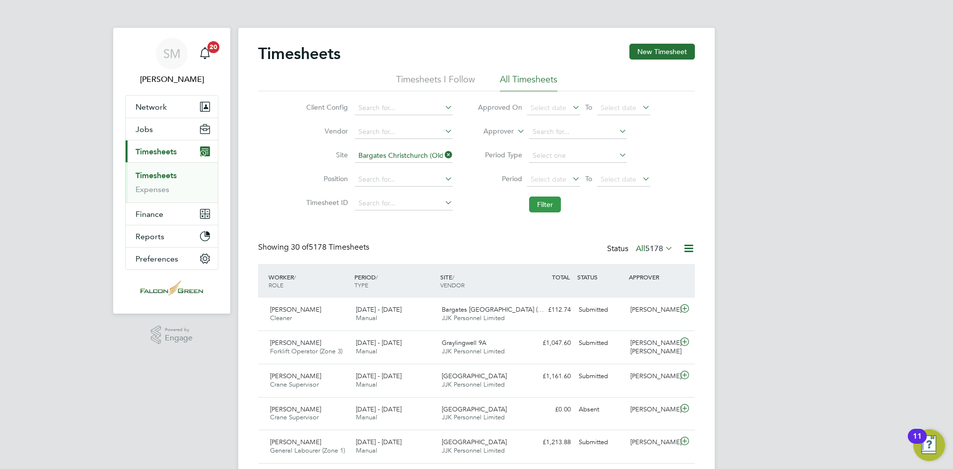
click at [542, 205] on button "Filter" at bounding box center [545, 205] width 32 height 16
click at [443, 156] on icon at bounding box center [443, 155] width 0 height 14
click at [438, 156] on input at bounding box center [404, 156] width 98 height 14
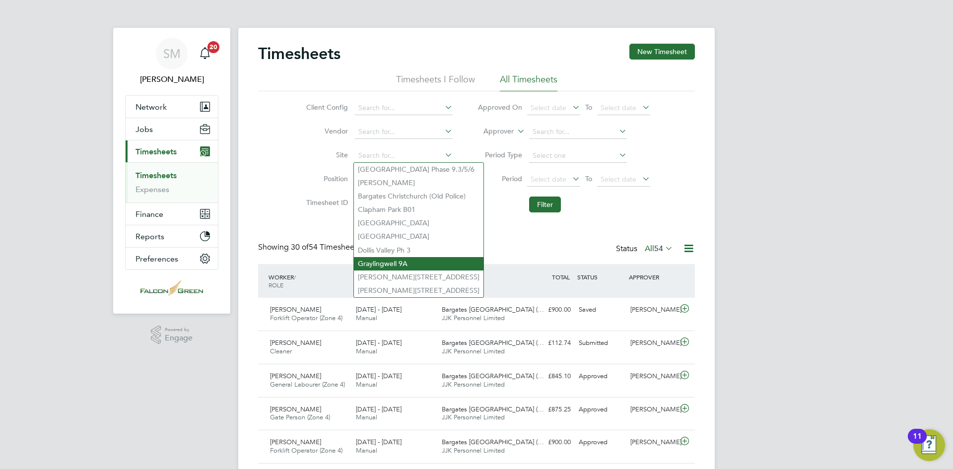
click at [437, 257] on li "Graylingwell 9A" at bounding box center [419, 263] width 130 height 13
type input "Graylingwell 9A"
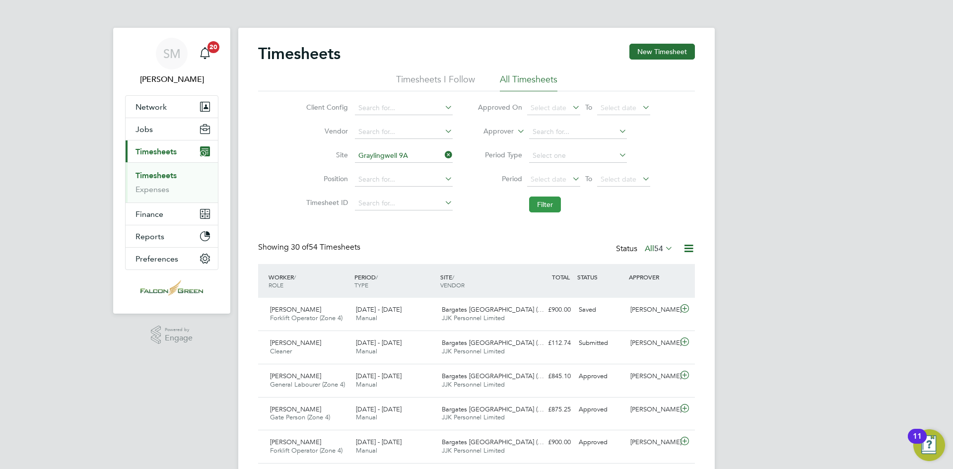
click at [549, 207] on button "Filter" at bounding box center [545, 205] width 32 height 16
